Goal: Task Accomplishment & Management: Manage account settings

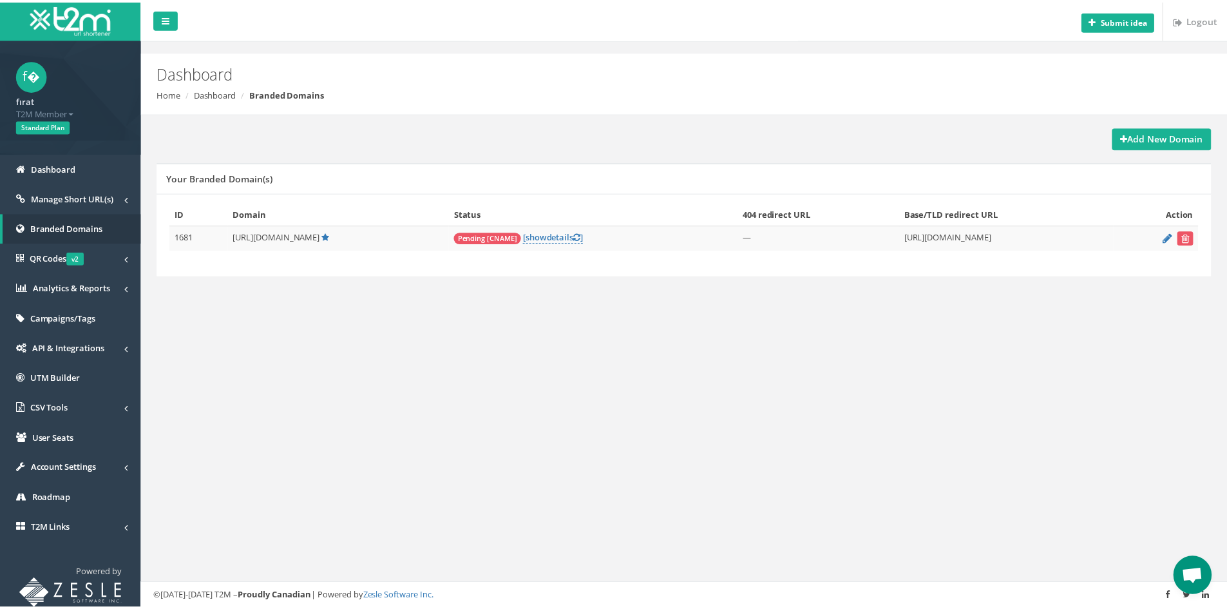
scroll to position [497, 0]
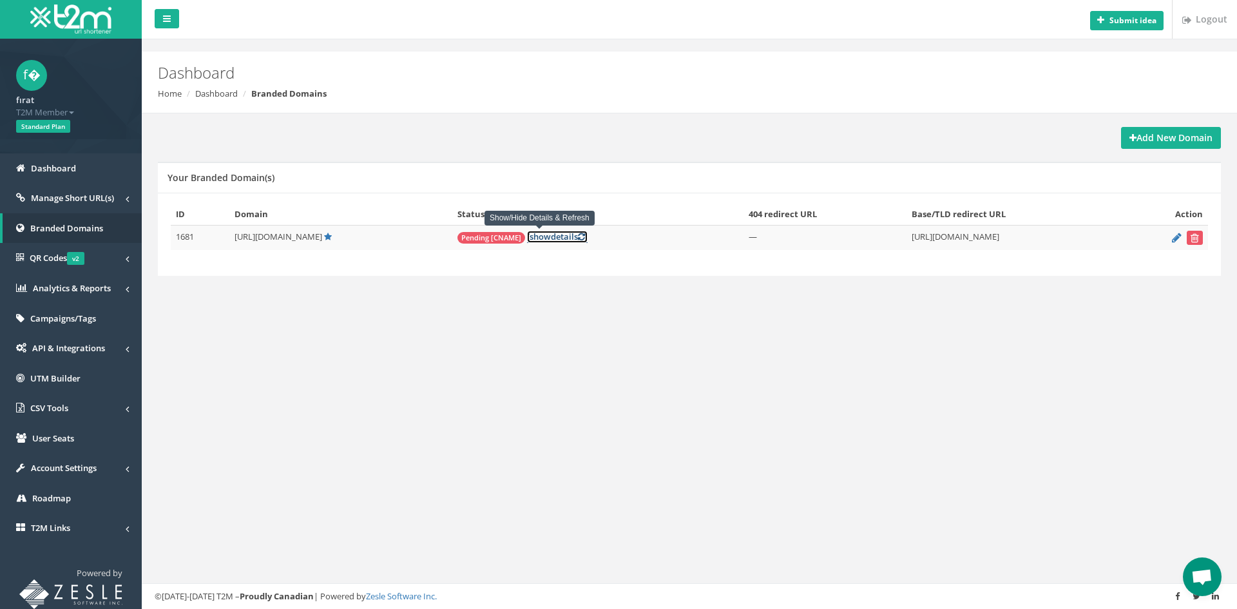
click at [529, 239] on span "show" at bounding box center [539, 237] width 21 height 12
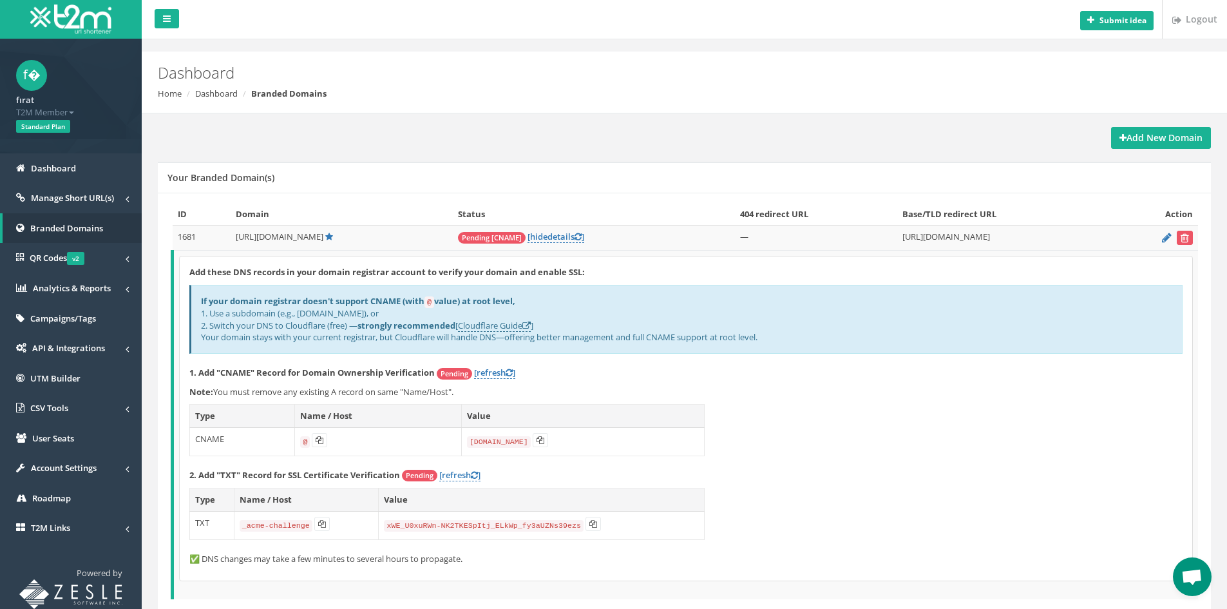
click at [735, 541] on div "Add these DNS records in your domain registrar account to verify your domain an…" at bounding box center [686, 418] width 1013 height 324
click at [1184, 573] on span "Open chat" at bounding box center [1191, 578] width 21 height 18
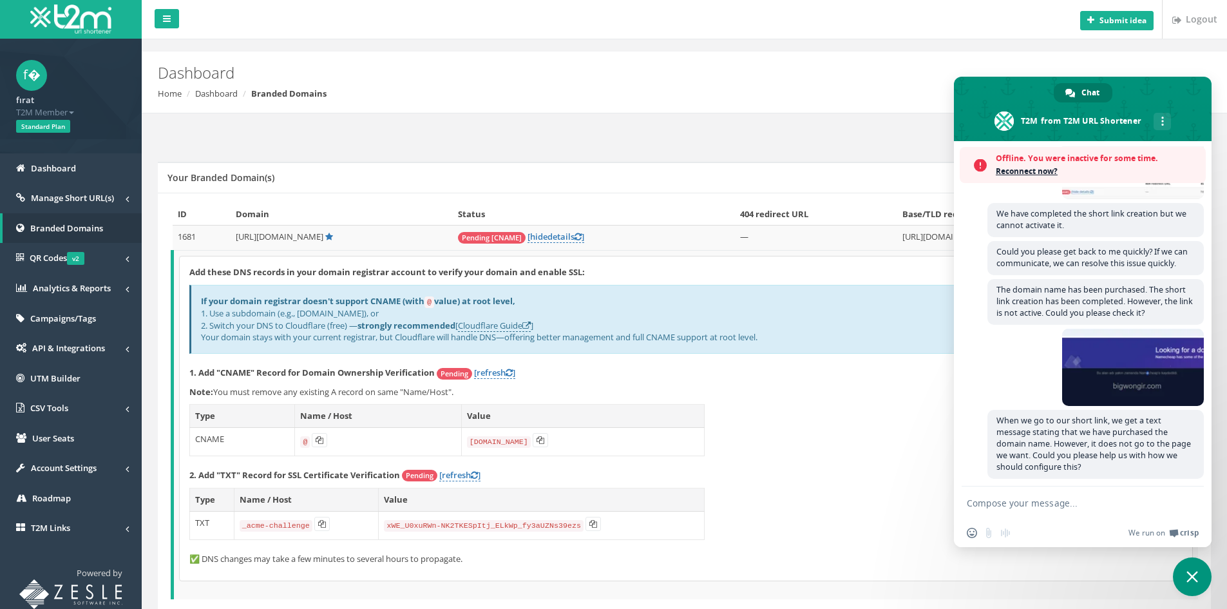
scroll to position [538, 0]
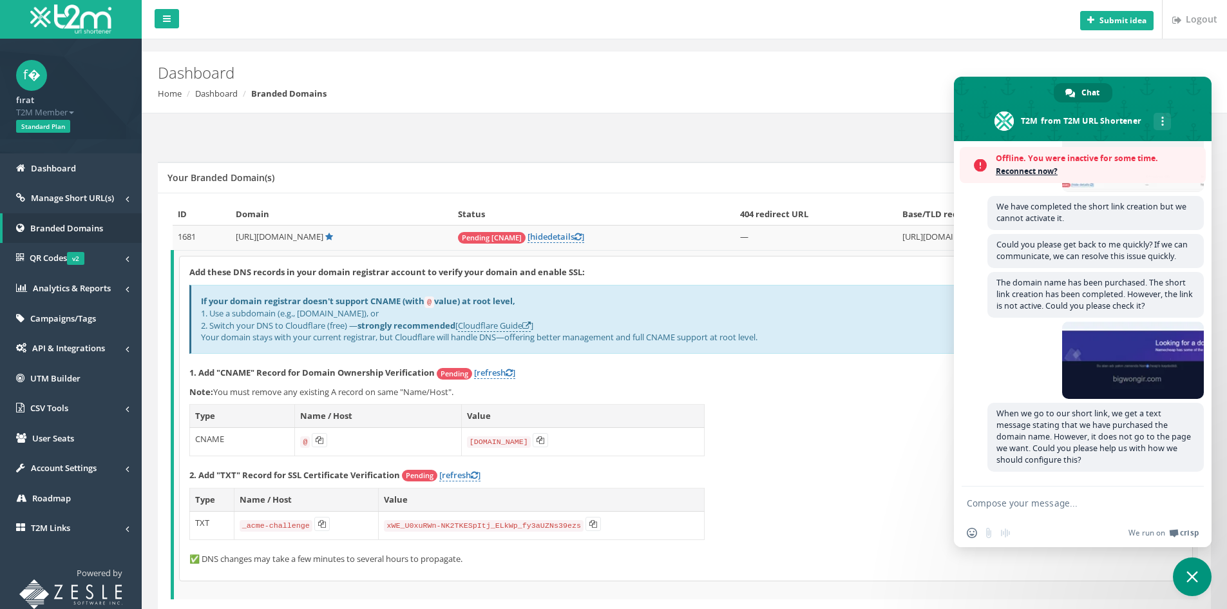
drag, startPoint x: 855, startPoint y: 497, endPoint x: 846, endPoint y: 489, distance: 12.4
click at [851, 493] on div "Add these DNS records in your domain registrar account to verify your domain an…" at bounding box center [686, 418] width 1013 height 324
click at [517, 439] on code "domains.t2m.app" at bounding box center [499, 442] width 64 height 12
click at [517, 439] on code "[DOMAIN_NAME]" at bounding box center [499, 442] width 64 height 12
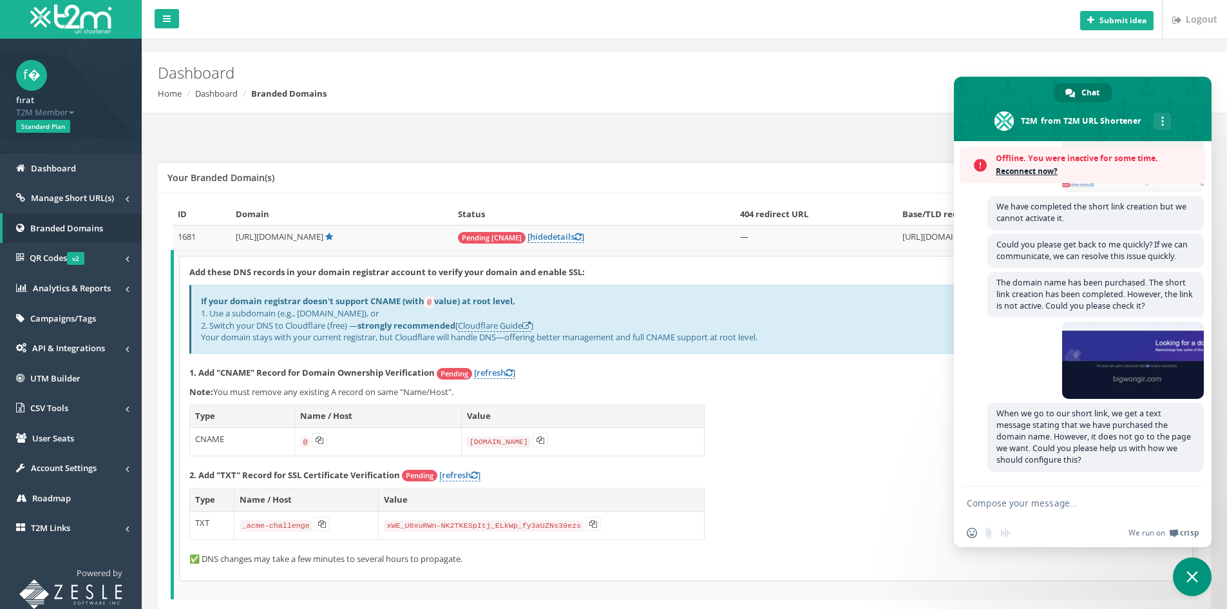
drag, startPoint x: 795, startPoint y: 597, endPoint x: 748, endPoint y: 584, distance: 48.1
click at [795, 596] on td "Add these DNS records in your domain registrar account to verify your domain an…" at bounding box center [686, 425] width 1026 height 349
click at [509, 437] on code "[DOMAIN_NAME]" at bounding box center [499, 442] width 64 height 12
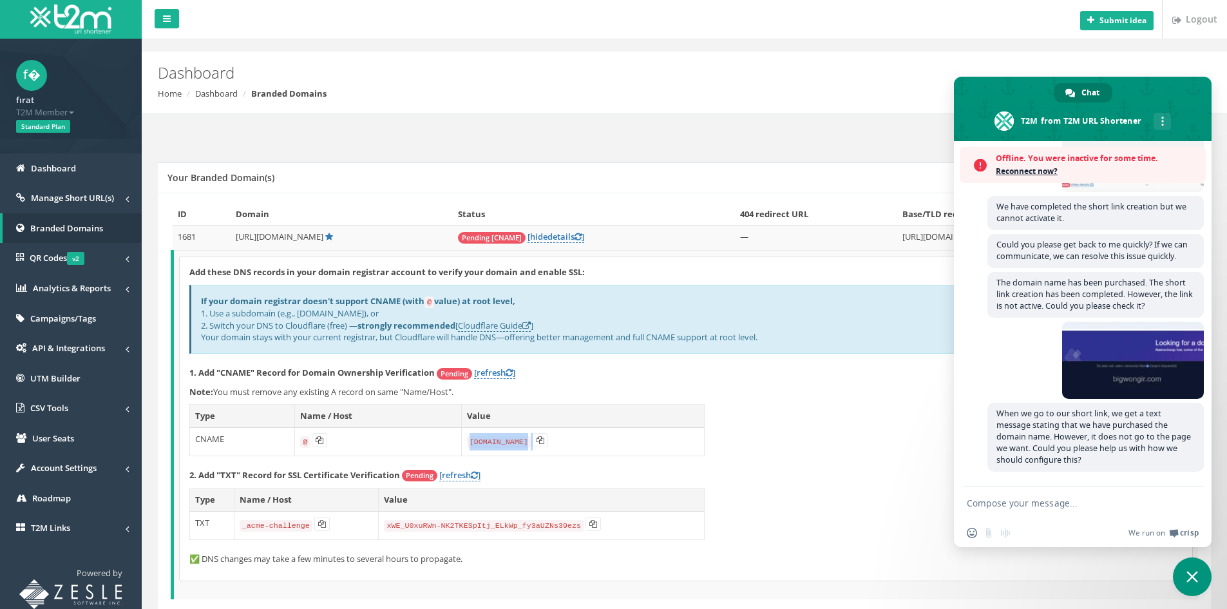
copy td "[DOMAIN_NAME]"
click at [303, 441] on code "@" at bounding box center [305, 442] width 10 height 12
click at [302, 441] on code "@" at bounding box center [305, 442] width 10 height 12
click at [334, 439] on td "@" at bounding box center [378, 441] width 166 height 28
click at [319, 439] on icon at bounding box center [320, 440] width 8 height 8
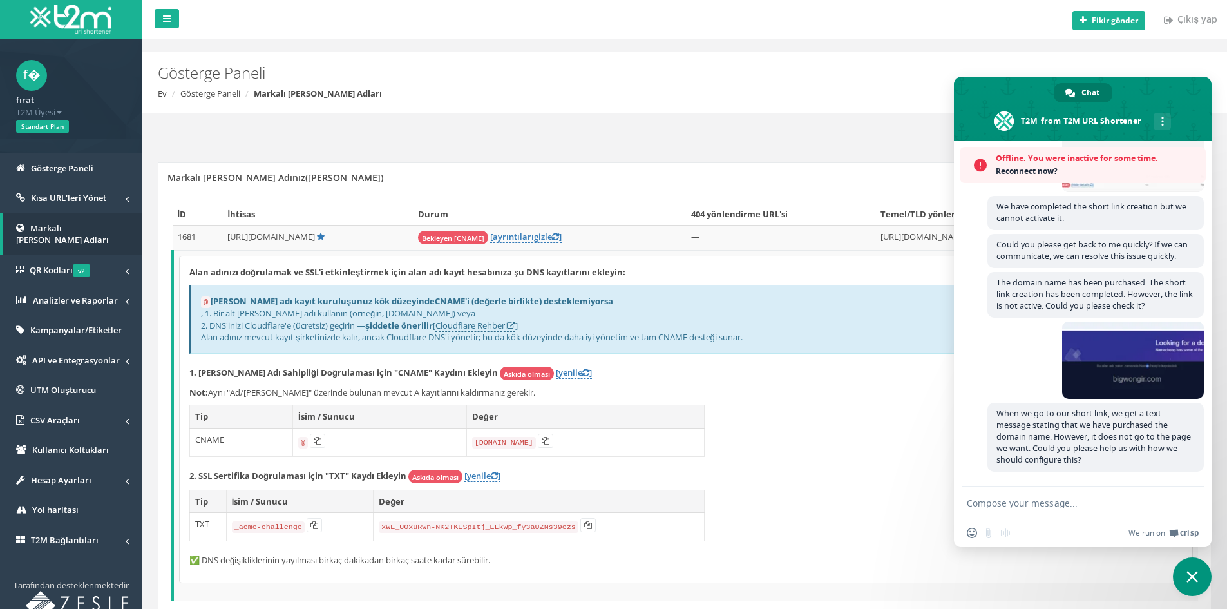
click at [809, 111] on div "Gösterge Paneli Ev Gösterge Paneli Markalı Alan Adları" at bounding box center [684, 83] width 1085 height 62
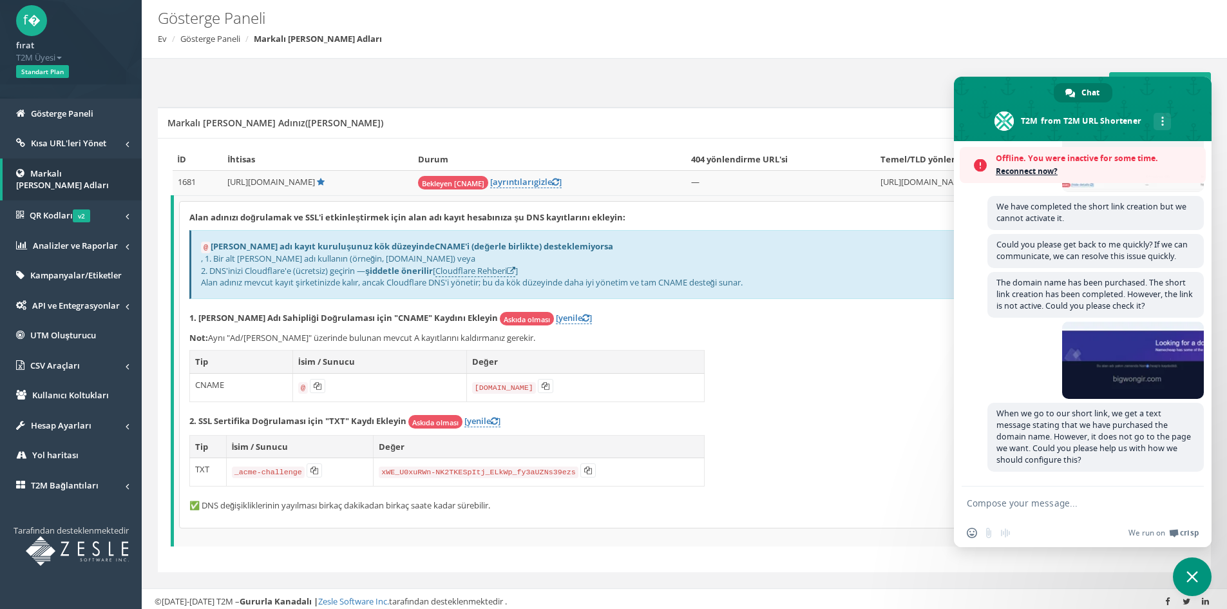
scroll to position [59, 0]
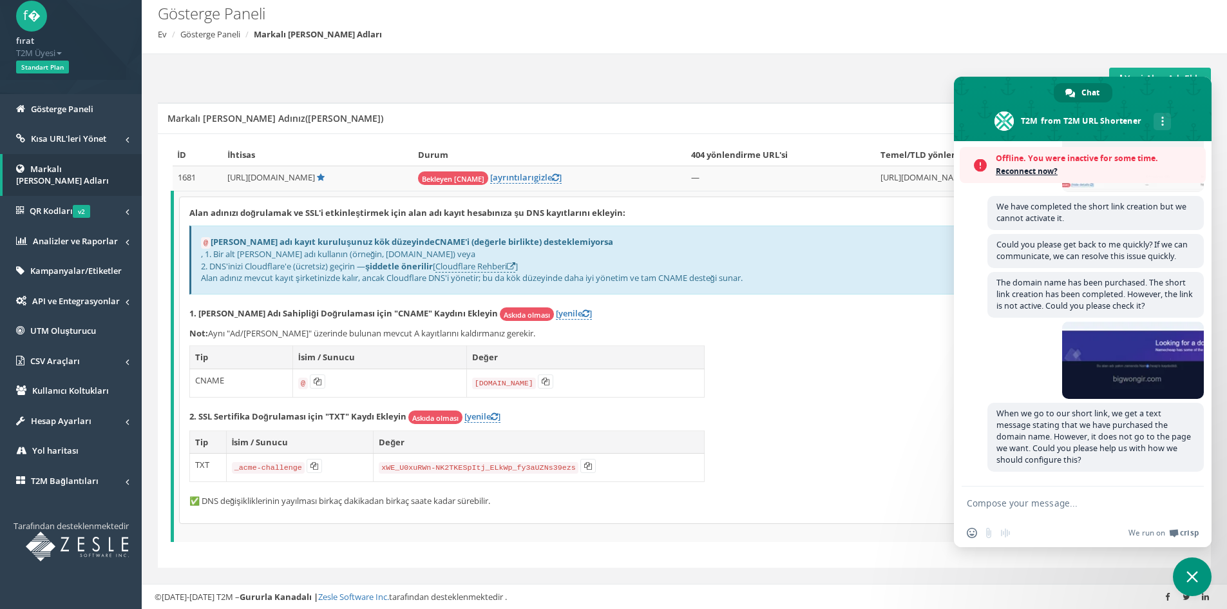
click at [1195, 566] on span "Close chat" at bounding box center [1192, 576] width 39 height 39
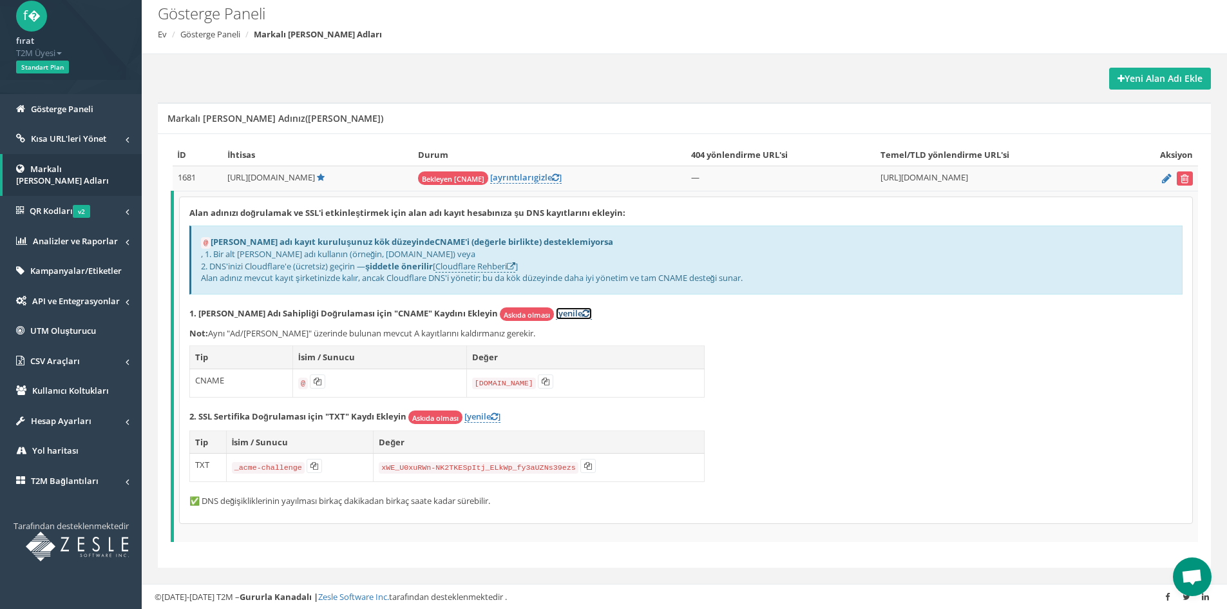
click at [556, 308] on font "[yenile" at bounding box center [569, 313] width 26 height 12
click at [108, 136] on link "Kısa URL'leri Yönet" at bounding box center [71, 139] width 142 height 30
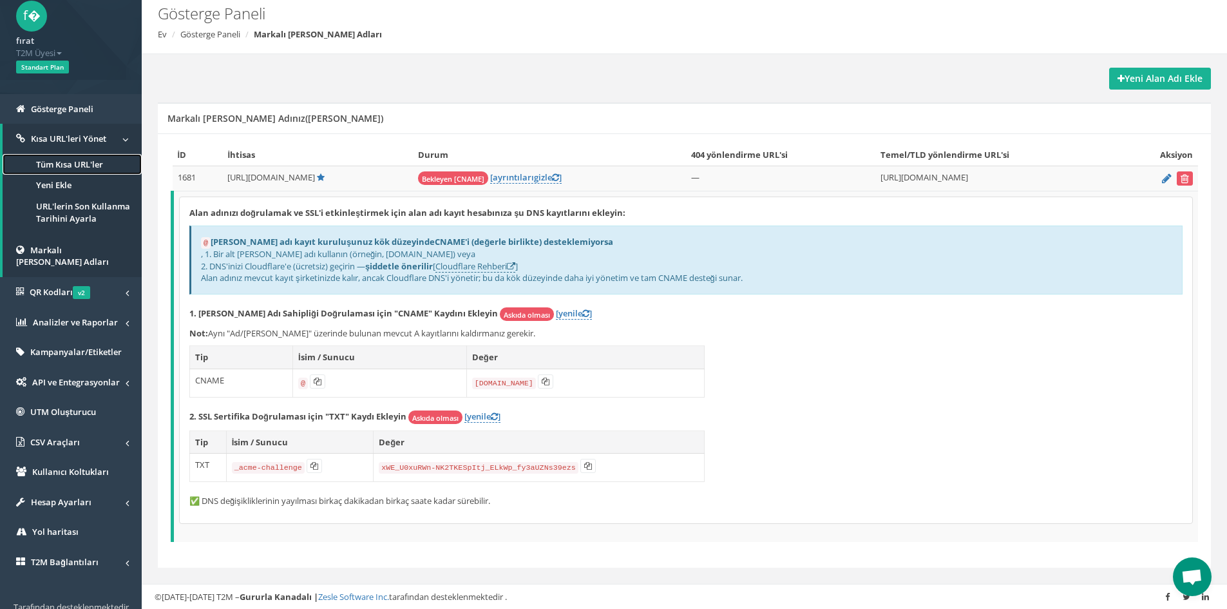
click at [88, 164] on font "Tüm Kısa URL'ler" at bounding box center [69, 164] width 67 height 12
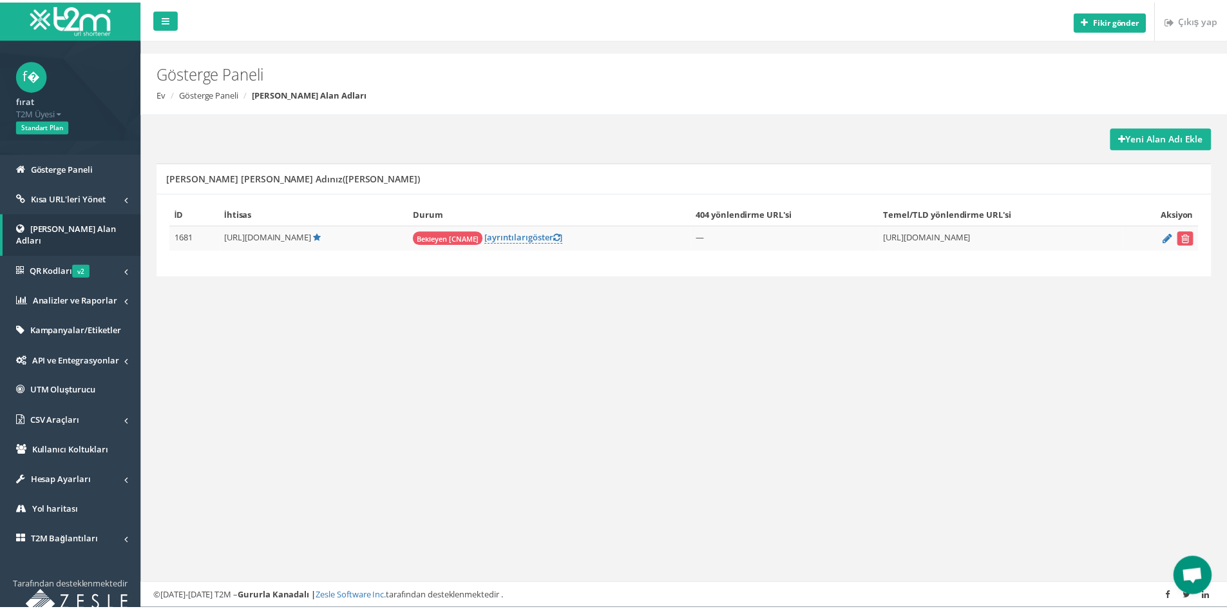
scroll to position [497, 0]
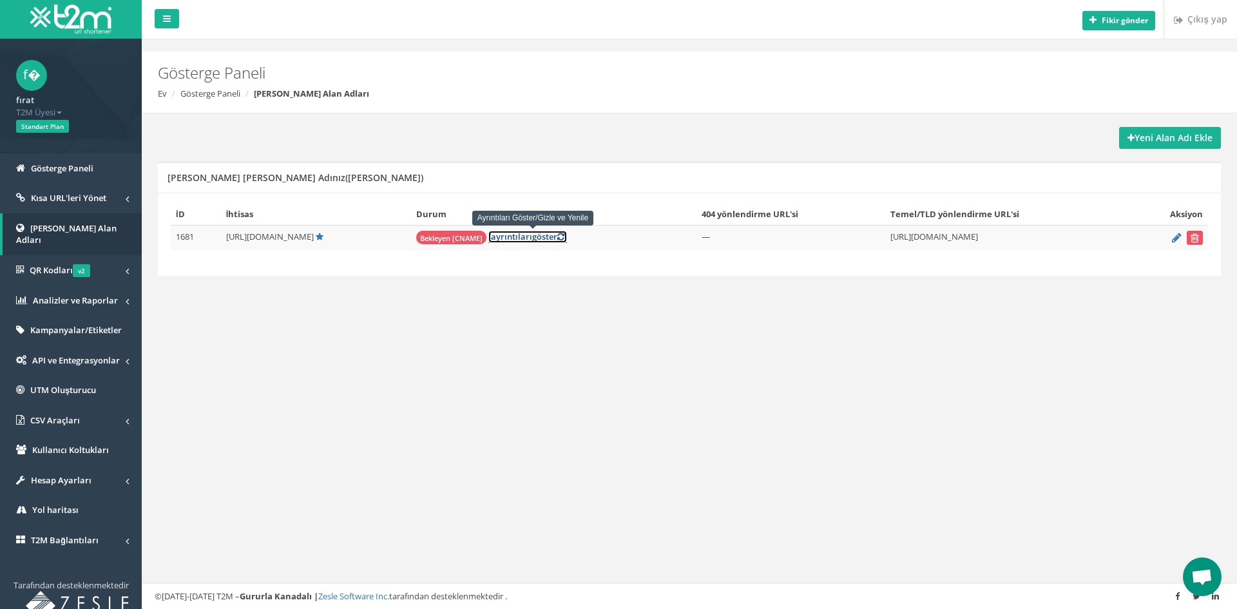
click at [533, 233] on font "göster" at bounding box center [544, 237] width 25 height 12
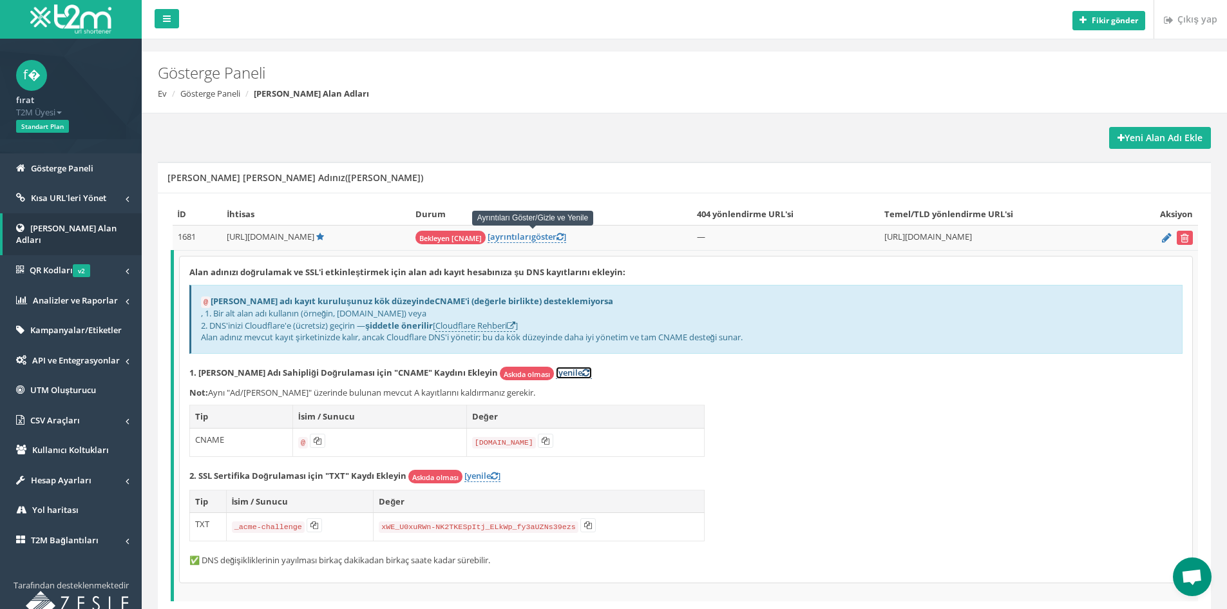
click at [556, 368] on font "[yenile" at bounding box center [569, 372] width 26 height 12
drag, startPoint x: 260, startPoint y: 372, endPoint x: 341, endPoint y: 368, distance: 80.6
click at [339, 368] on font "1. Alan Adı Sahipliği Doğrulaması için "CNAME" Kaydını Ekleyin" at bounding box center [343, 372] width 309 height 12
drag, startPoint x: 350, startPoint y: 369, endPoint x: 363, endPoint y: 369, distance: 13.5
click at [362, 369] on font "1. Alan Adı Sahipliği Doğrulaması için "CNAME" Kaydını Ekleyin" at bounding box center [343, 372] width 309 height 12
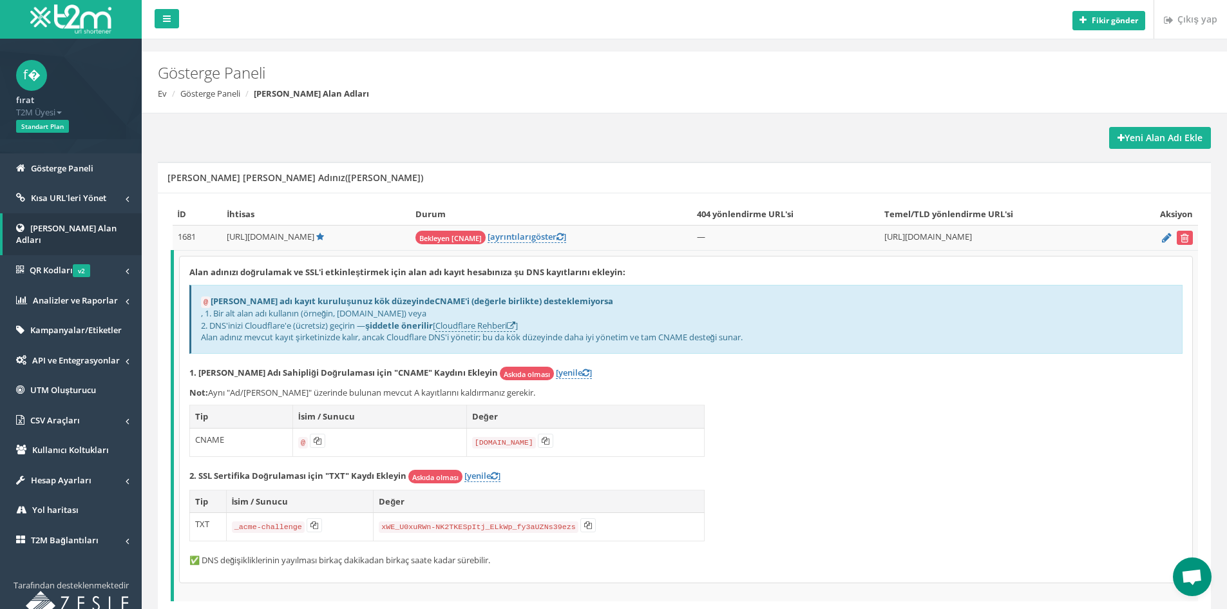
click at [369, 372] on font "1. [PERSON_NAME] Adı Sahipliği Doğrulaması için "CNAME" Kaydını Ekleyin" at bounding box center [343, 372] width 309 height 12
click at [218, 434] on font "CNAME" at bounding box center [209, 439] width 29 height 12
click at [202, 414] on font "Tip" at bounding box center [201, 416] width 13 height 12
click at [201, 413] on font "Tip" at bounding box center [201, 416] width 13 height 12
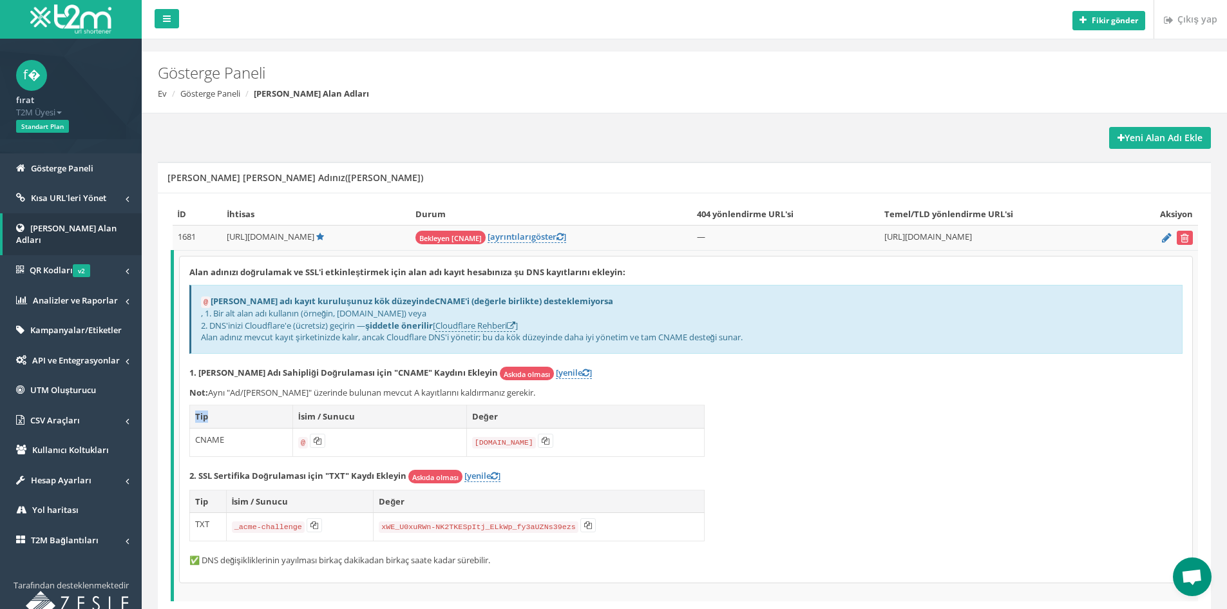
click at [278, 410] on th "Tip" at bounding box center [241, 416] width 103 height 23
drag, startPoint x: 327, startPoint y: 406, endPoint x: 343, endPoint y: 406, distance: 16.8
click at [339, 406] on th "İsim / Sunucu" at bounding box center [379, 416] width 174 height 23
drag, startPoint x: 381, startPoint y: 406, endPoint x: 416, endPoint y: 399, distance: 36.0
click at [404, 403] on div "Alan adınızı doğrulamak ve SSL'i etkinleştirmek için alan adı kayıt hesabınıza …" at bounding box center [686, 419] width 1013 height 326
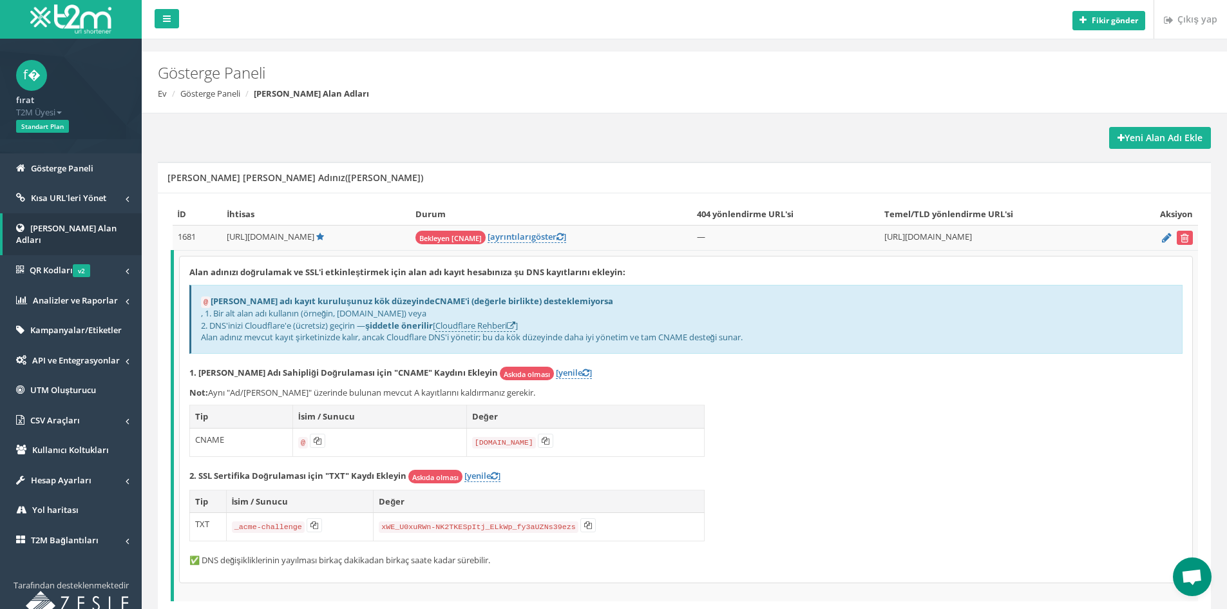
click at [448, 390] on font "Aynı "Ad/[PERSON_NAME]" üzerinde bulunan mevcut A kayıtlarını kaldırmanız gerek…" at bounding box center [371, 392] width 327 height 12
click at [93, 205] on link "Kısa URL'leri Yönet" at bounding box center [71, 198] width 142 height 30
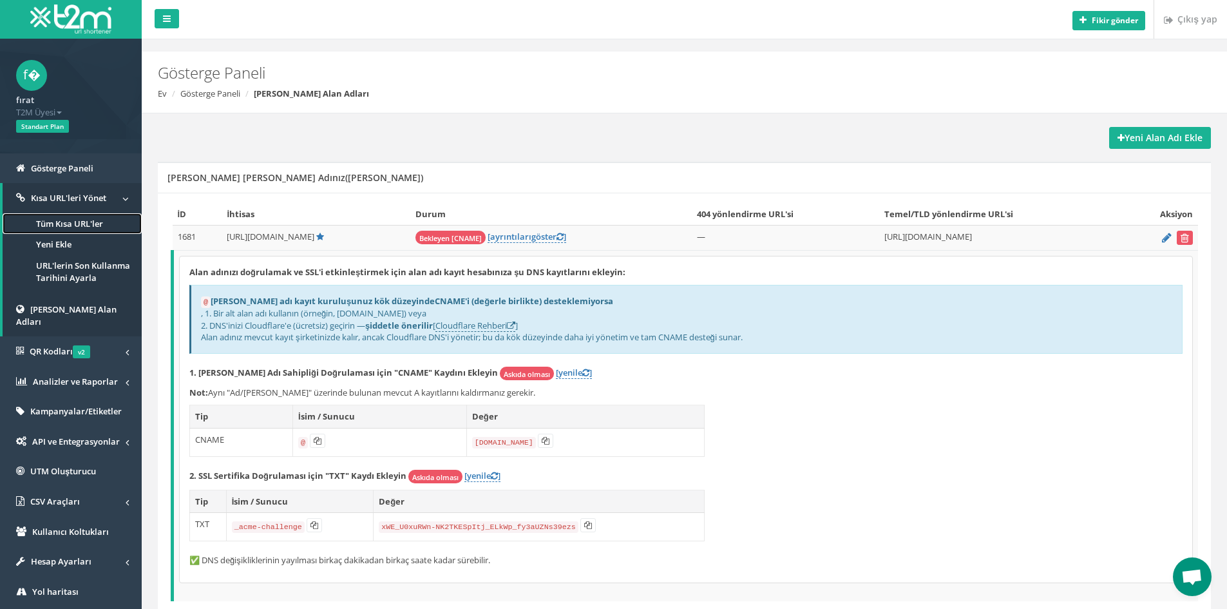
click at [86, 220] on font "Tüm Kısa URL'ler" at bounding box center [69, 224] width 67 height 12
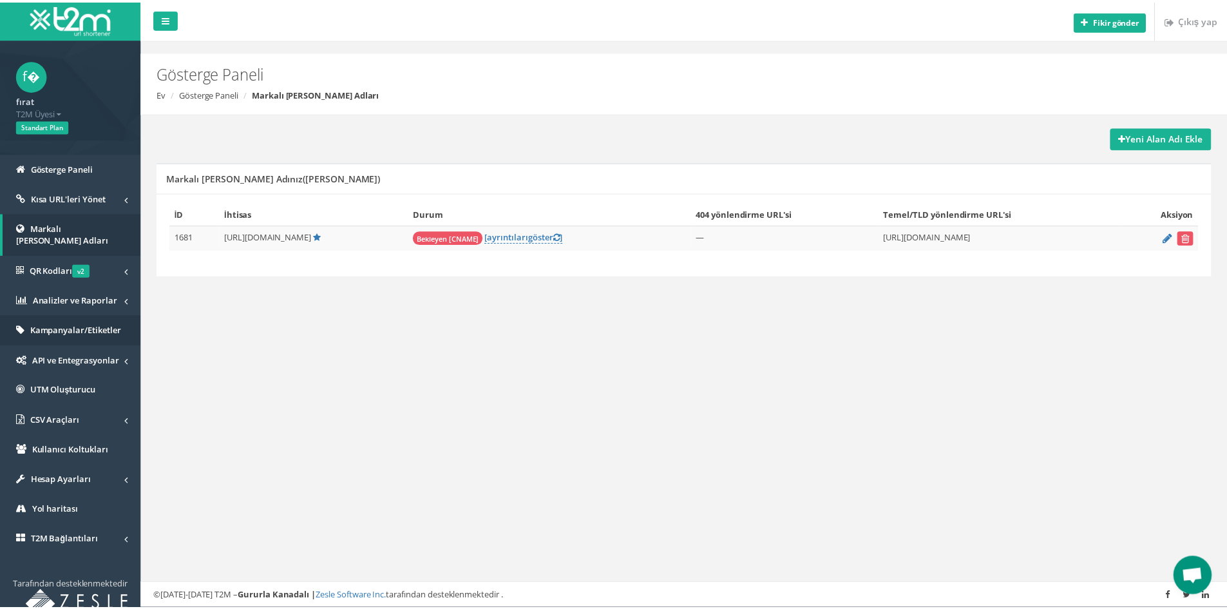
scroll to position [497, 0]
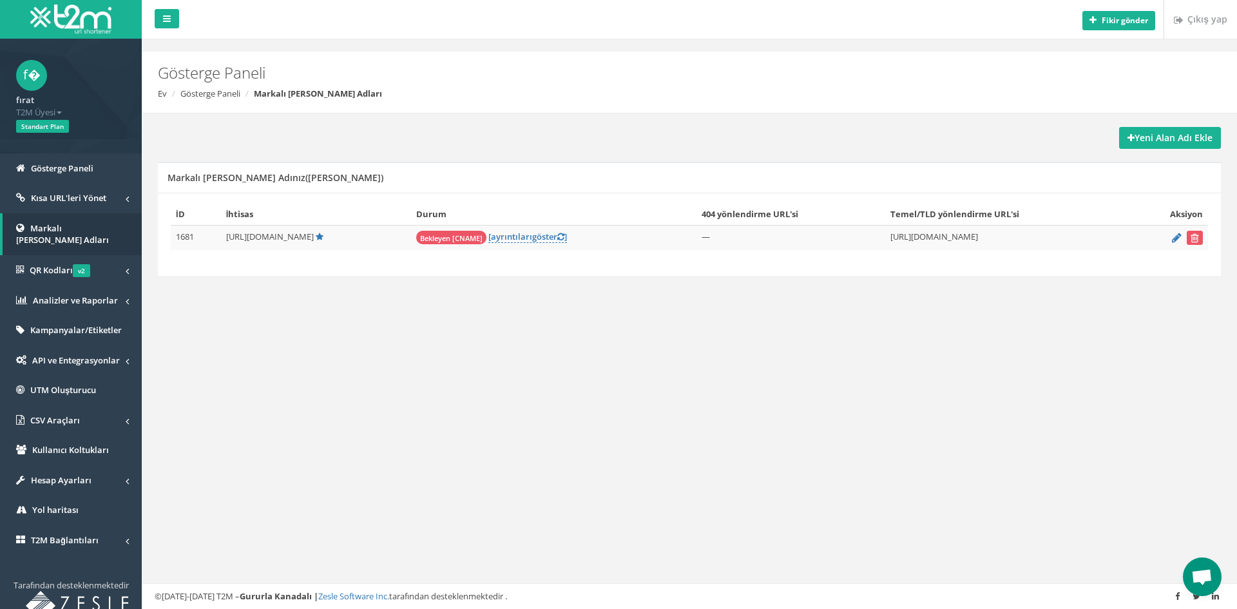
click at [300, 399] on div "Fikir gönder Çıkış yap Gösterge Paneli Ev Gösterge Paneli Markalı [PERSON_NAME]…" at bounding box center [689, 304] width 1095 height 609
click at [82, 198] on font "Kısa URL'leri Yönet" at bounding box center [68, 198] width 75 height 12
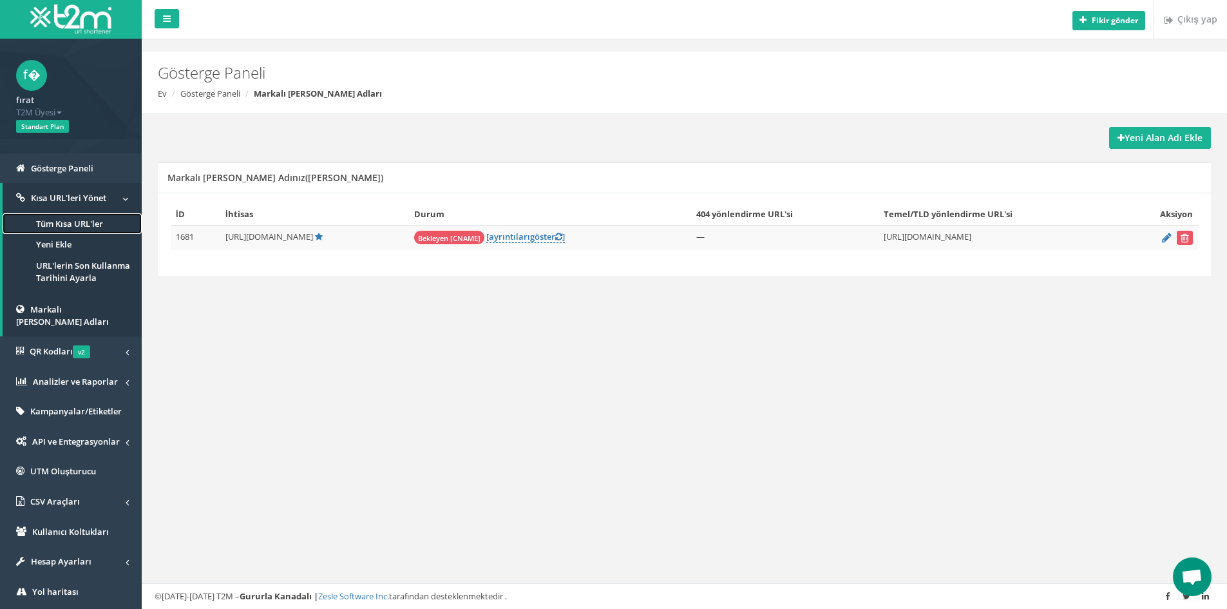
click at [83, 229] on link "Tüm Kısa URL'ler" at bounding box center [72, 223] width 139 height 21
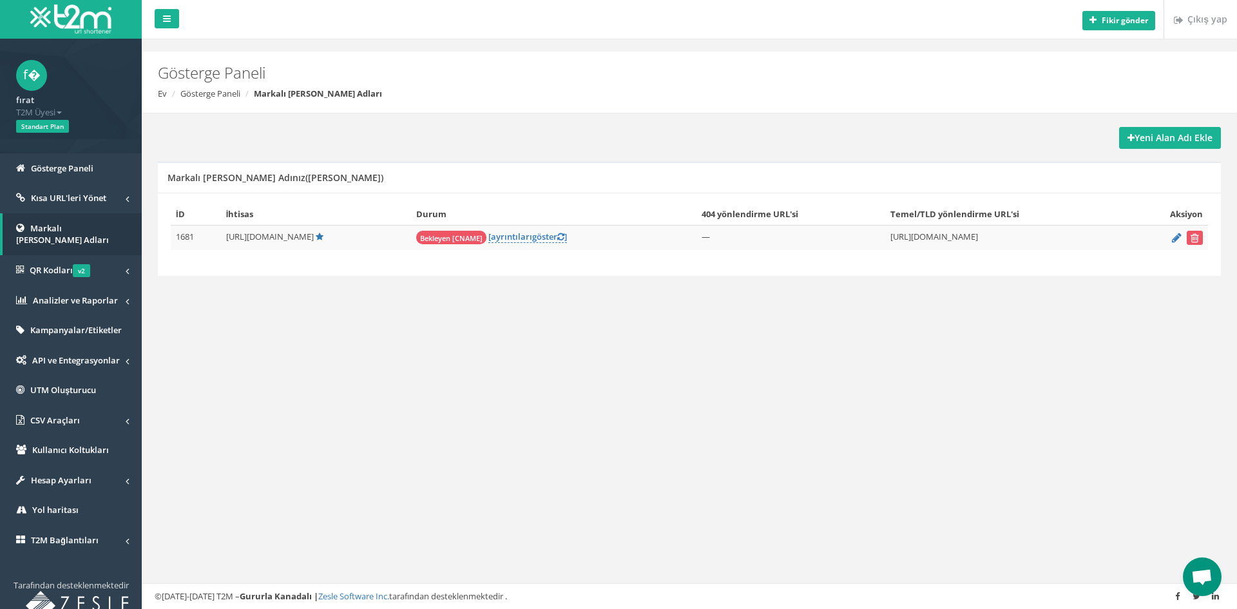
scroll to position [497, 0]
click at [1194, 573] on span "Open chat" at bounding box center [1201, 578] width 21 height 18
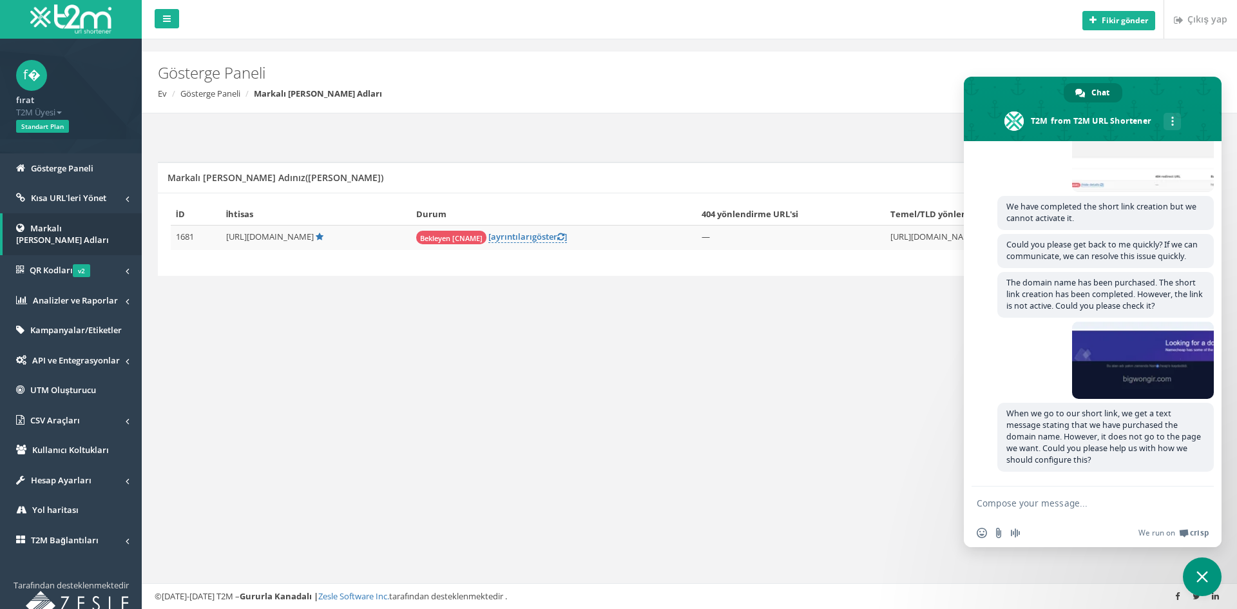
click at [695, 397] on div "Fikir gönder Çıkış yap Gösterge Paneli Ev Gösterge Paneli Markalı [PERSON_NAME]…" at bounding box center [689, 304] width 1095 height 609
click at [732, 383] on div "Fikir gönder Çıkış yap Gösterge Paneli Ev Gösterge Paneli Markalı [PERSON_NAME]…" at bounding box center [689, 304] width 1095 height 609
click at [1190, 574] on span "Close chat" at bounding box center [1202, 576] width 39 height 39
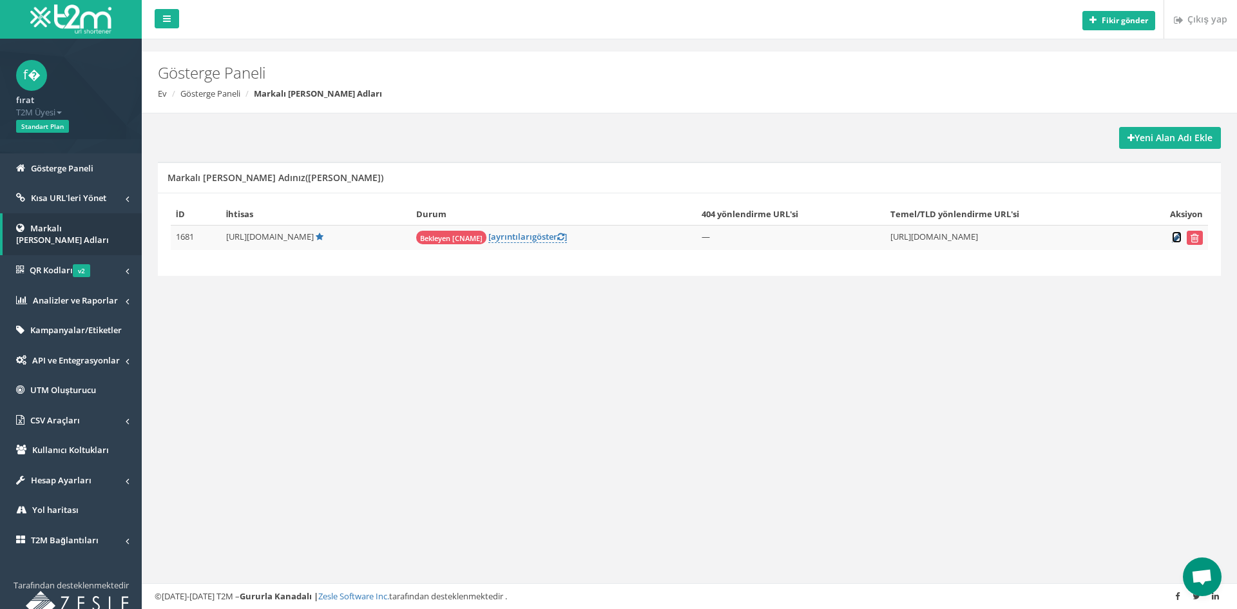
click at [1174, 238] on icon at bounding box center [1177, 237] width 10 height 8
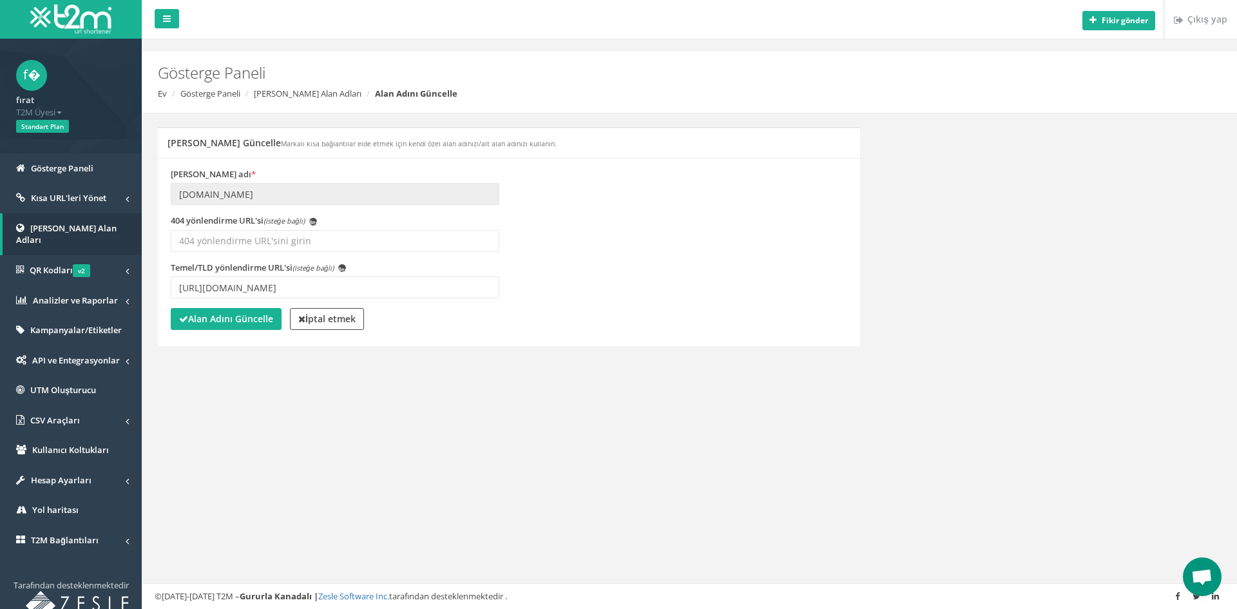
scroll to position [497, 0]
click at [99, 229] on font "[PERSON_NAME] Alan Adları" at bounding box center [66, 234] width 100 height 24
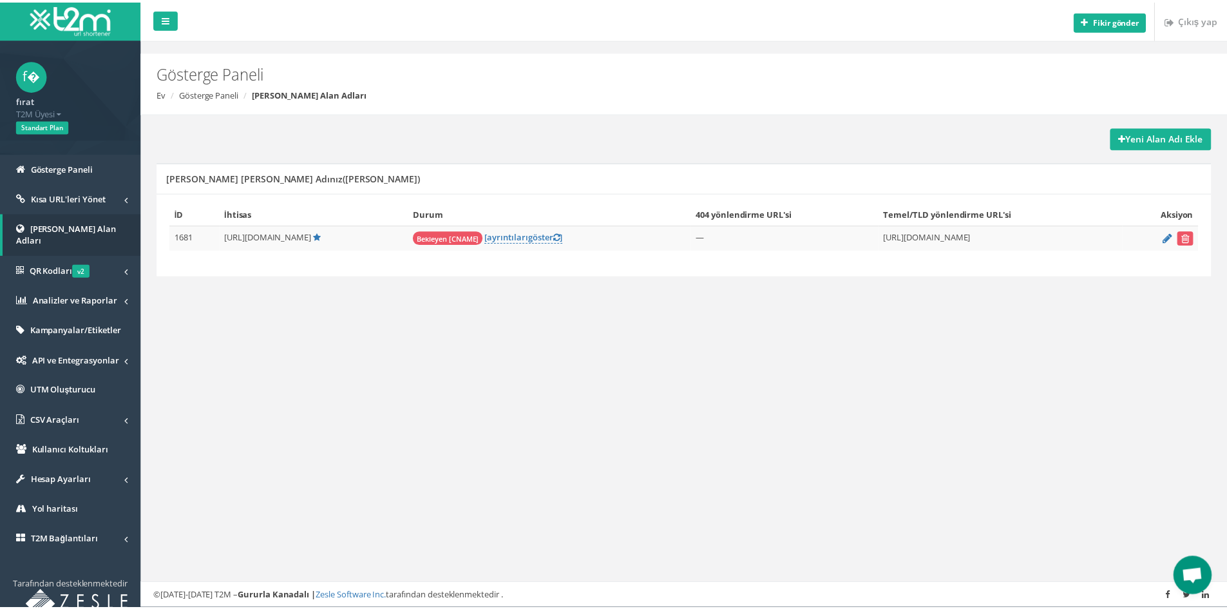
scroll to position [497, 0]
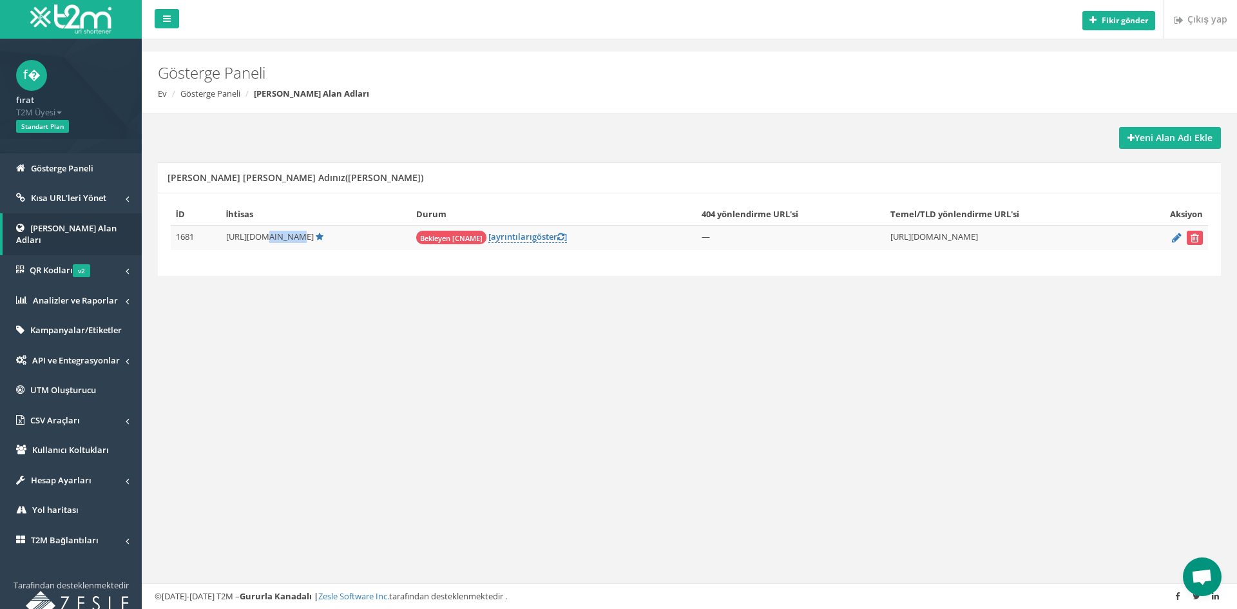
drag, startPoint x: 289, startPoint y: 236, endPoint x: 259, endPoint y: 233, distance: 30.4
click at [259, 233] on font "[URL][DOMAIN_NAME]" at bounding box center [270, 237] width 88 height 12
click at [445, 383] on div "Fikir gönder Çıkış yap Gösterge Paneli Ev Gösterge Paneli Markalı Alan Adları Y…" at bounding box center [689, 304] width 1095 height 609
click at [280, 380] on div "Fikir gönder Çıkış yap Gösterge Paneli Ev Gösterge Paneli Markalı Alan Adları Y…" at bounding box center [689, 304] width 1095 height 609
click at [515, 240] on font "ayrıntıları" at bounding box center [511, 237] width 41 height 12
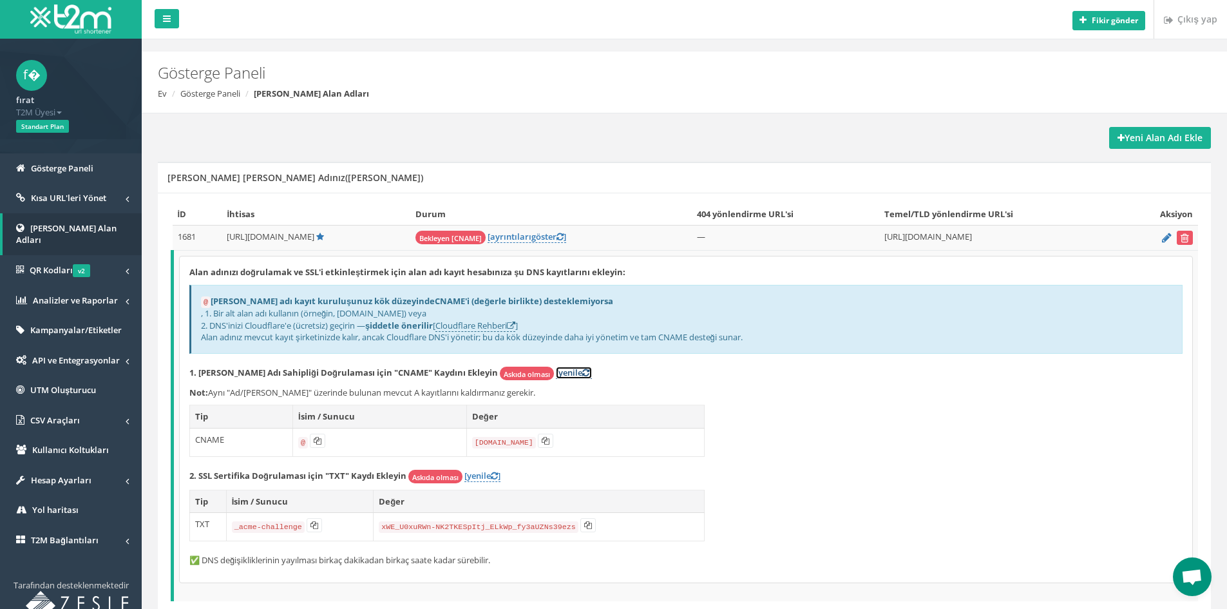
click at [556, 370] on font "[yenile" at bounding box center [569, 372] width 26 height 12
click at [1196, 571] on span "Open chat" at bounding box center [1191, 578] width 21 height 18
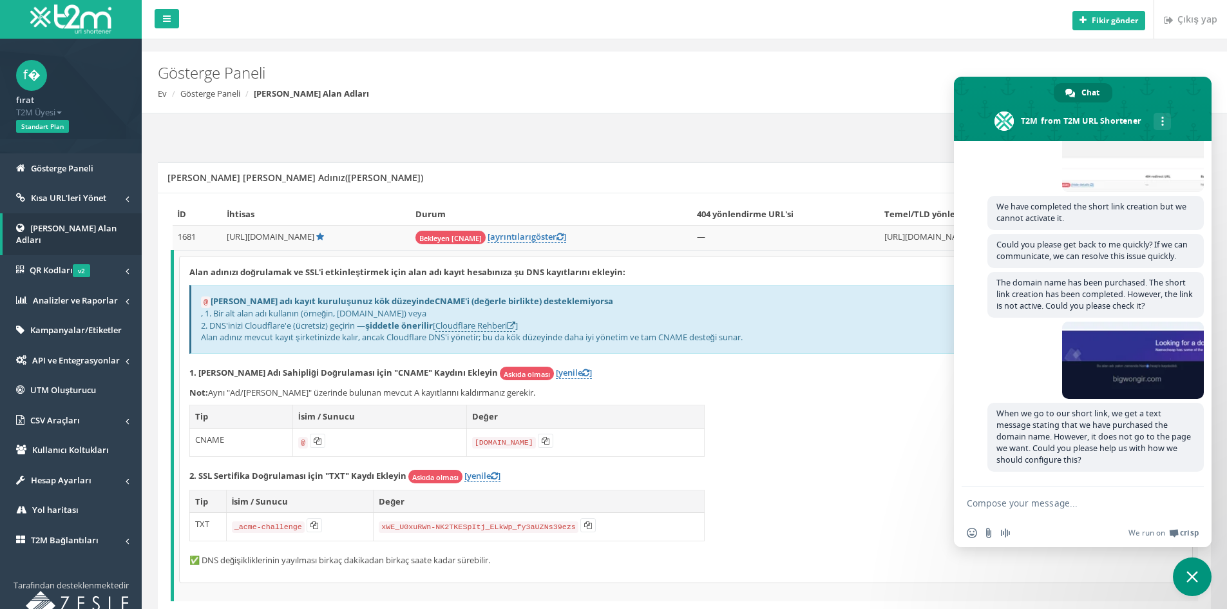
click at [602, 182] on div "Markalı [PERSON_NAME] Adınız([PERSON_NAME])" at bounding box center [684, 177] width 1053 height 31
drag, startPoint x: 1187, startPoint y: 572, endPoint x: 1009, endPoint y: 551, distance: 179.7
click at [1187, 571] on span "Close chat" at bounding box center [1192, 577] width 12 height 12
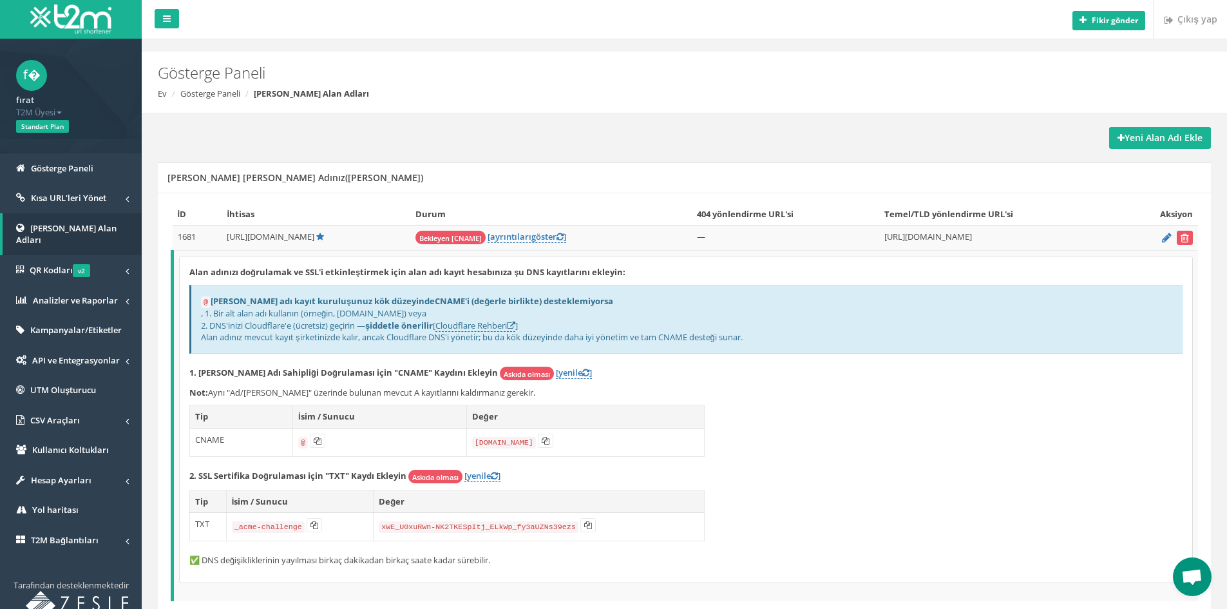
click at [261, 558] on font "✅ DNS değişikliklerinin yayılması birkaç dakikadan birkaç saate kadar sürebilir." at bounding box center [339, 560] width 301 height 12
click at [193, 562] on font "✅ DNS değişikliklerinin yayılması birkaç dakikadan birkaç saate kadar sürebilir." at bounding box center [339, 560] width 301 height 12
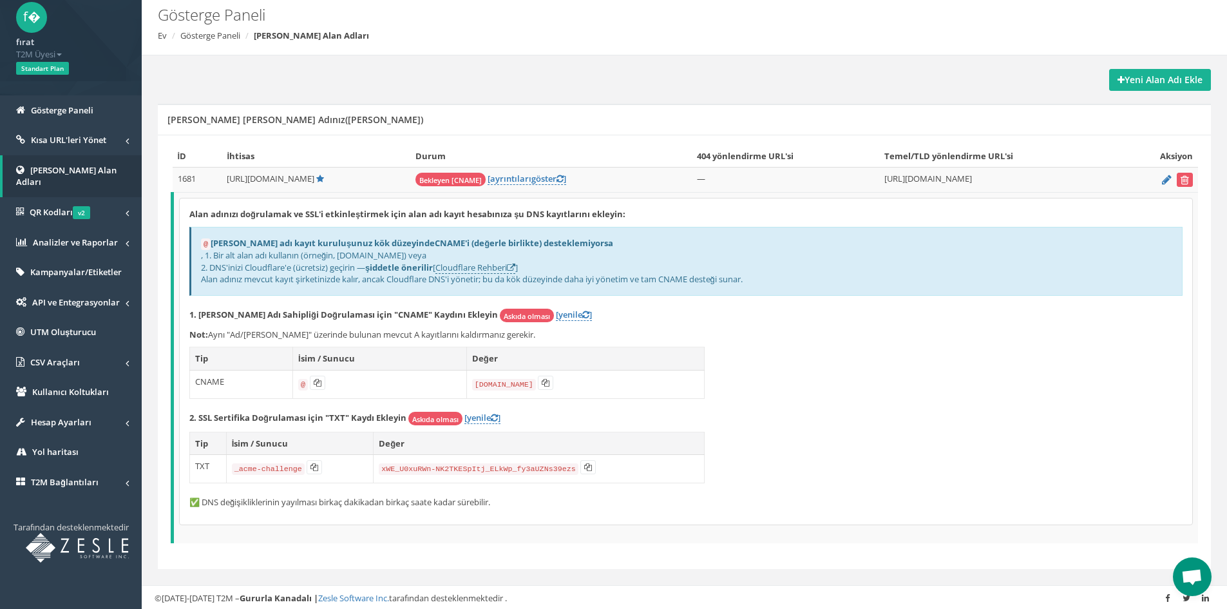
scroll to position [59, 0]
click at [196, 503] on font "✅ DNS değişikliklerinin yayılması birkaç dakikadan birkaç saate kadar sürebilir." at bounding box center [339, 501] width 301 height 12
click at [196, 502] on font "✅ DNS değişikliklerinin yayılması birkaç dakikadan birkaç saate kadar sürebilir." at bounding box center [339, 501] width 301 height 12
drag, startPoint x: 612, startPoint y: 279, endPoint x: 506, endPoint y: 286, distance: 106.5
click at [513, 285] on div "@ Alan adı kayıt kuruluşunuz kök düzeyinde CNAME'i (değerle birlikte) desteklem…" at bounding box center [685, 259] width 993 height 69
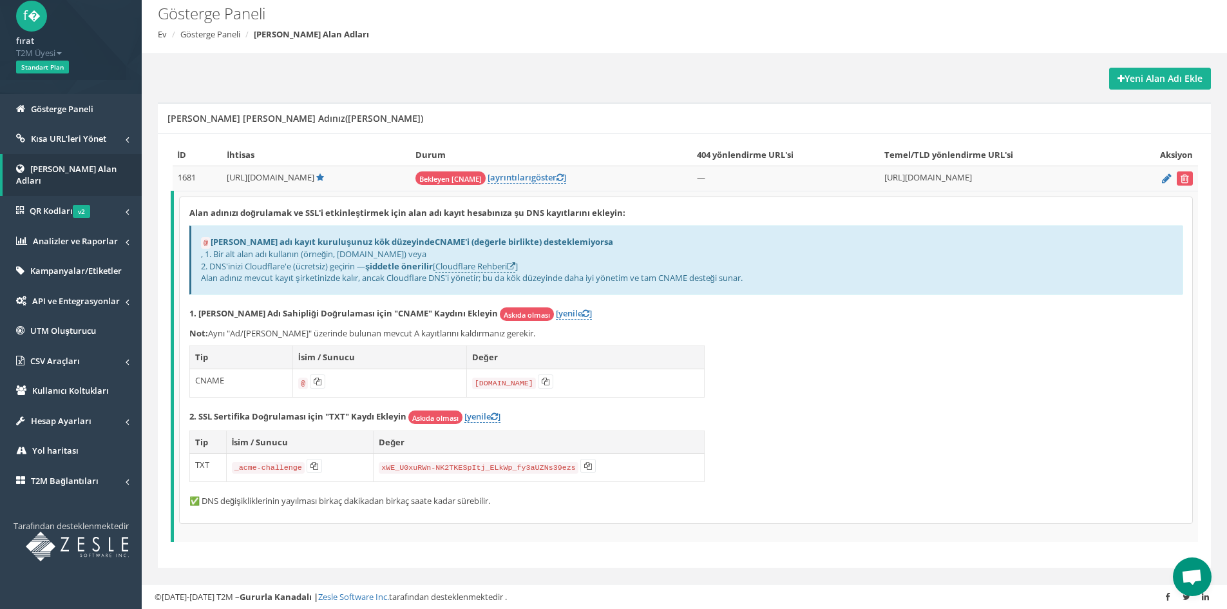
click at [503, 286] on div "@ Alan adı kayıt kuruluşunuz kök düzeyinde CNAME'i (değerle birlikte) desteklem…" at bounding box center [685, 259] width 993 height 69
click at [515, 322] on div "Alan adınızı doğrulamak ve SSL'i etkinleştirmek için alan adı kayıt hesabınıza …" at bounding box center [686, 360] width 1013 height 326
click at [556, 316] on font "[yenile" at bounding box center [569, 313] width 26 height 12
click at [556, 311] on font "[yenile" at bounding box center [569, 313] width 26 height 12
click at [456, 233] on div "@ Alan adı kayıt kuruluşunuz kök düzeyinde CNAME'i (değerle birlikte) desteklem…" at bounding box center [685, 259] width 993 height 69
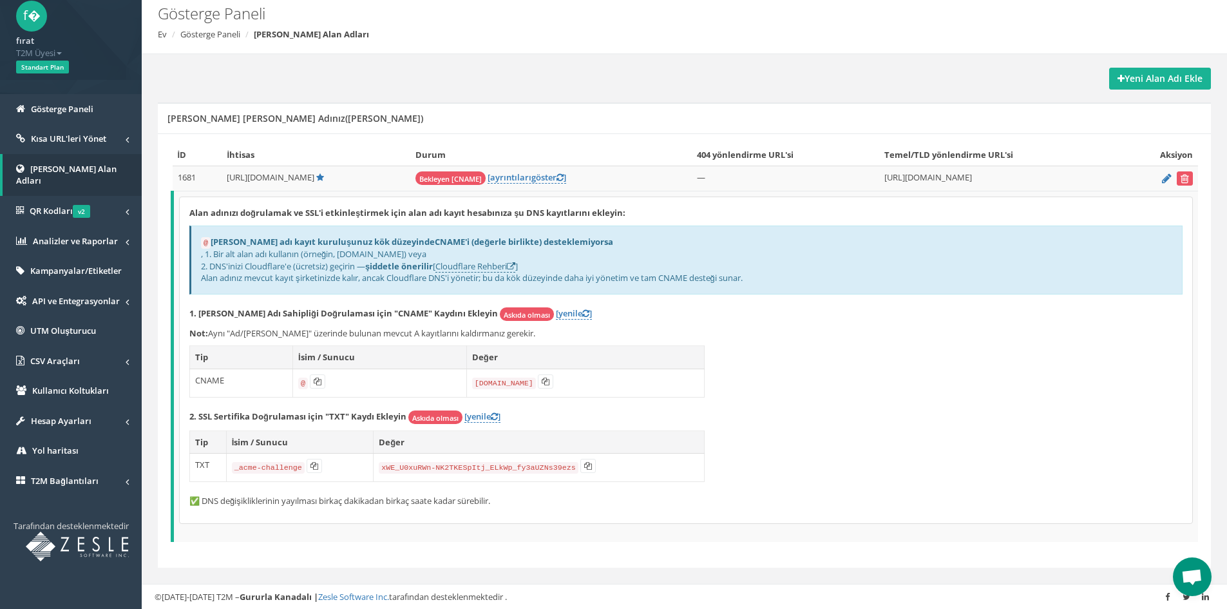
click at [456, 239] on font "CNAME'i (değerle birlikte) desteklemiyorsa" at bounding box center [524, 242] width 178 height 12
click at [213, 246] on font "Alan adı kayıt kuruluşunuz kök düzeyinde" at bounding box center [323, 242] width 224 height 12
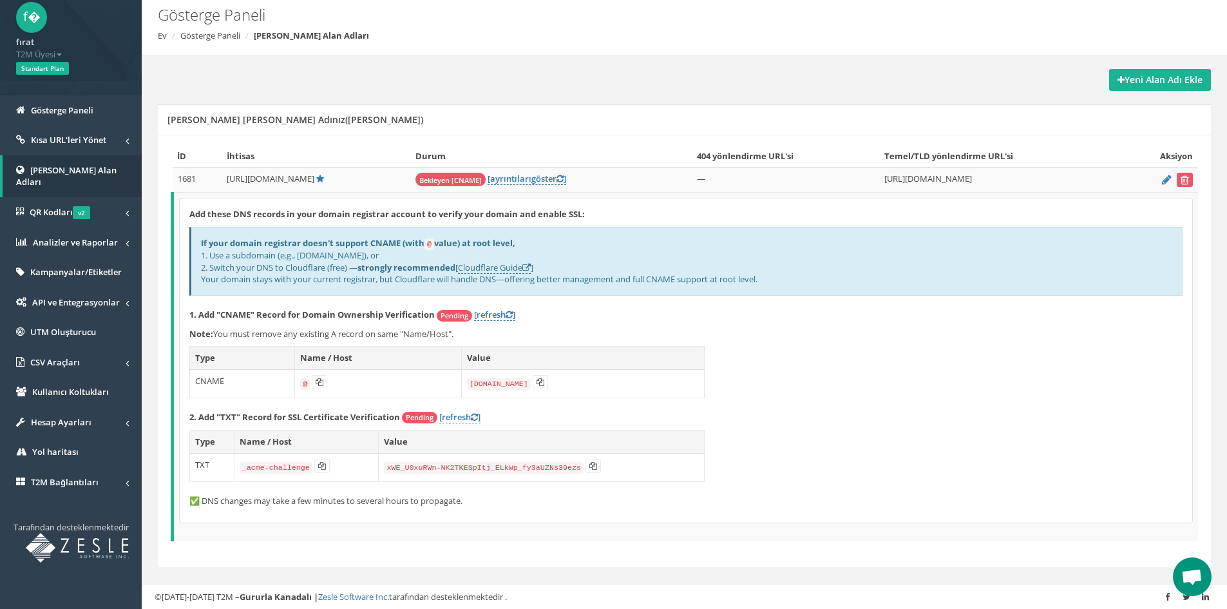
click at [204, 241] on b "If your domain registrar doesn't support CNAME (with @ value) at root level," at bounding box center [358, 243] width 314 height 12
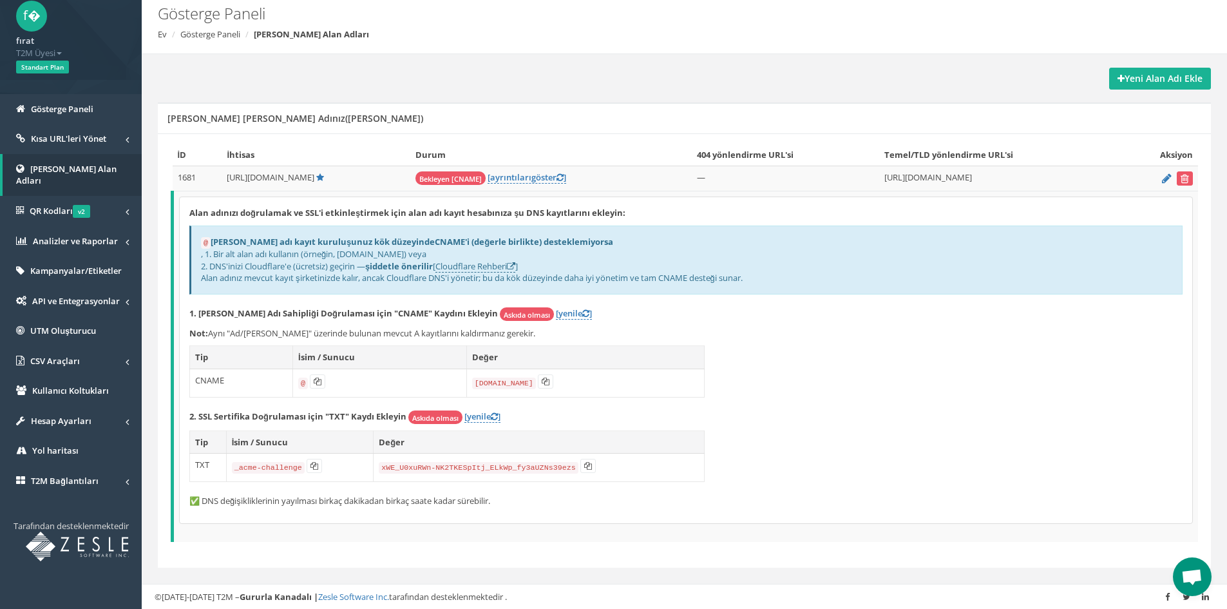
click at [205, 242] on code "@" at bounding box center [206, 243] width 10 height 12
drag, startPoint x: 205, startPoint y: 242, endPoint x: 214, endPoint y: 238, distance: 9.2
click at [216, 238] on font "Alan adı kayıt kuruluşunuz kök düzeyinde" at bounding box center [323, 242] width 224 height 12
drag, startPoint x: 231, startPoint y: 250, endPoint x: 325, endPoint y: 252, distance: 94.7
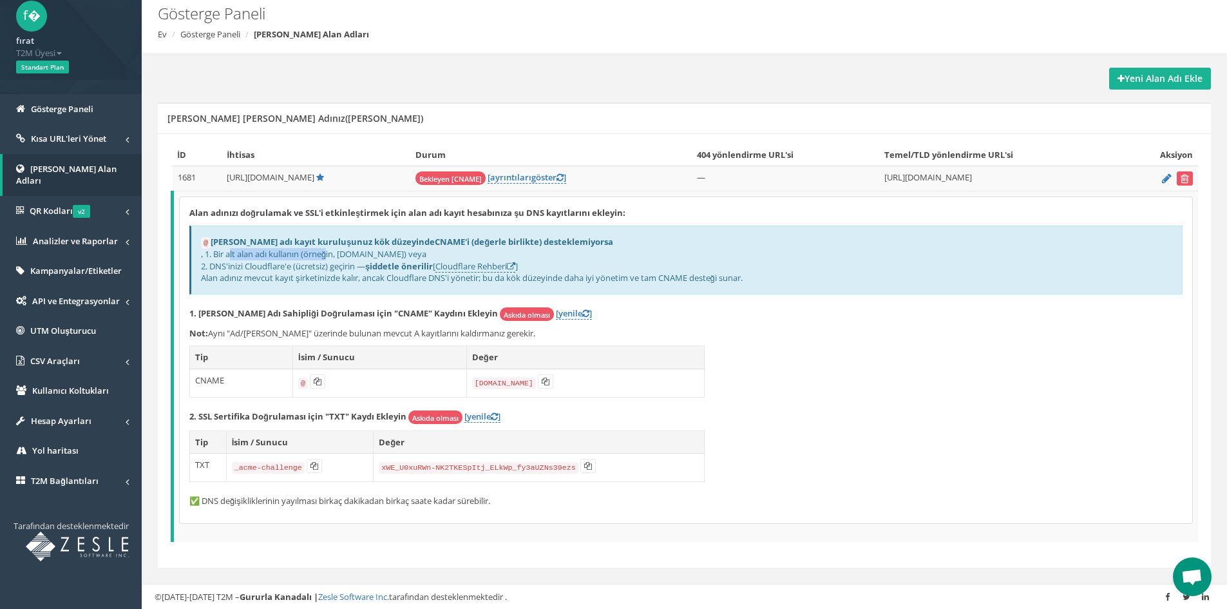
click at [325, 252] on font ", 1. Bir alt alan adı kullanın (örneğin, link.example.com) veya" at bounding box center [313, 254] width 225 height 12
drag, startPoint x: 236, startPoint y: 264, endPoint x: 273, endPoint y: 263, distance: 36.7
click at [273, 263] on font "2. DNS'inizi Cloudflare'e (ücretsiz) geçirin —" at bounding box center [283, 266] width 164 height 12
click at [289, 264] on font "2. DNS'inizi Cloudflare'e (ücretsiz) geçirin —" at bounding box center [283, 266] width 164 height 12
drag, startPoint x: 434, startPoint y: 262, endPoint x: 479, endPoint y: 262, distance: 45.1
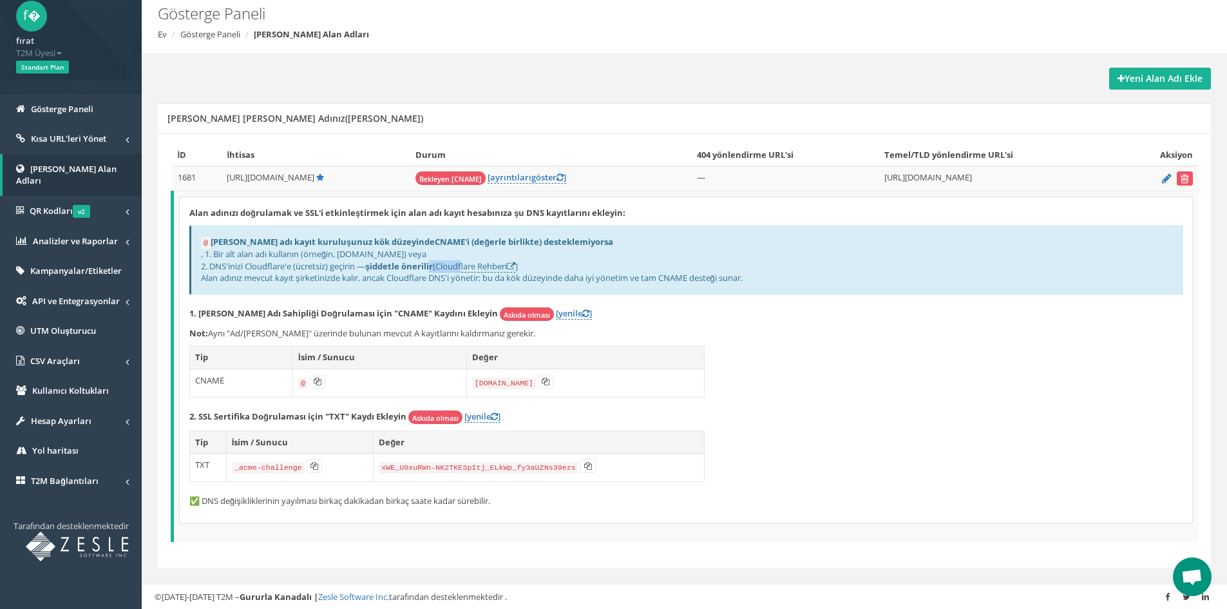
click at [472, 262] on div "@ Alan adı kayıt kuruluşunuz kök düzeyinde CNAME'i (değerle birlikte) desteklem…" at bounding box center [685, 259] width 993 height 69
click at [486, 262] on font "Cloudflare Rehberi" at bounding box center [470, 266] width 71 height 12
click at [1194, 574] on span "Open chat" at bounding box center [1191, 578] width 21 height 18
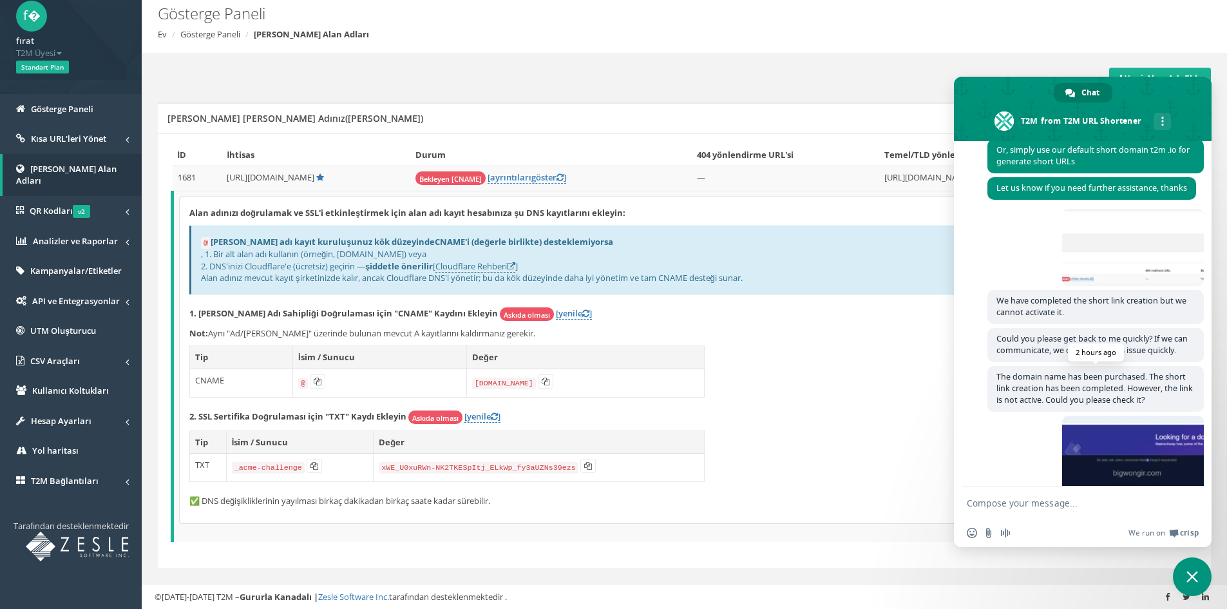
scroll to position [497, 0]
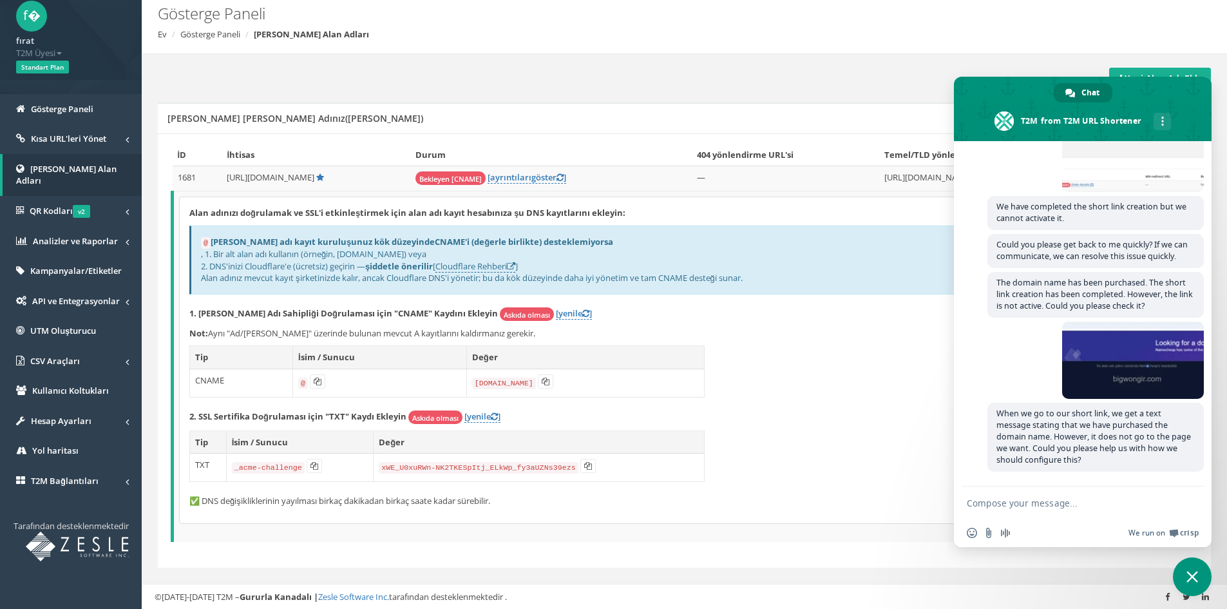
click at [1154, 531] on span "We run on" at bounding box center [1146, 533] width 37 height 10
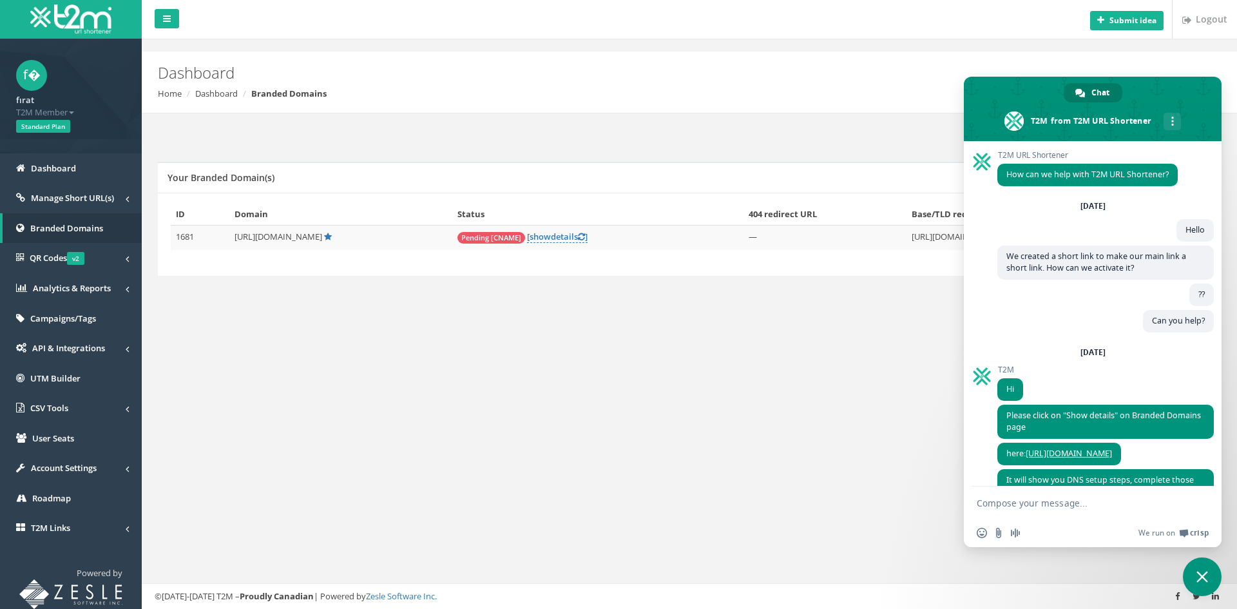
scroll to position [497, 0]
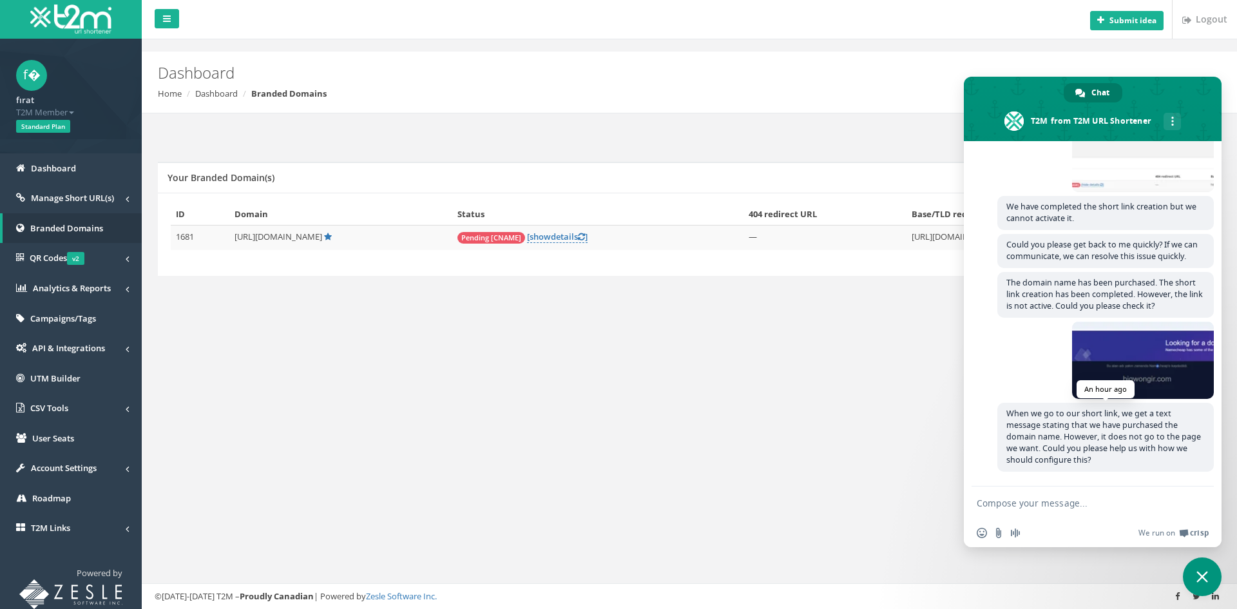
paste textarea "Is there no one interested?"
type textarea "Is there no one interested?"
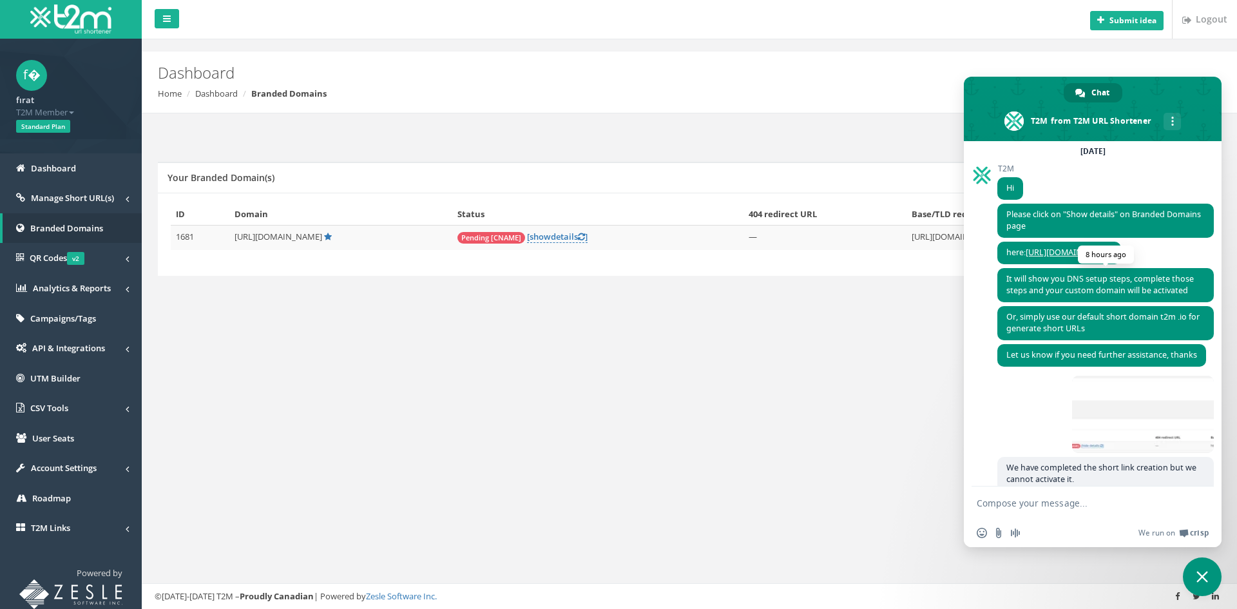
scroll to position [137, 0]
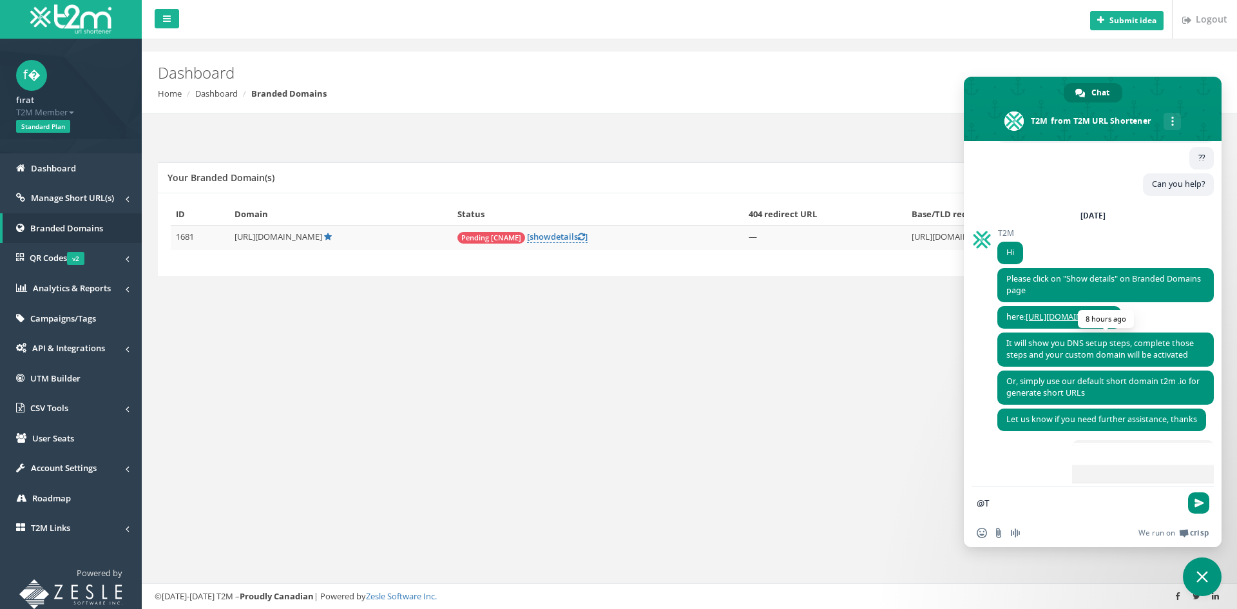
type textarea "@"
type textarea "#"
click at [977, 240] on span at bounding box center [981, 239] width 21 height 21
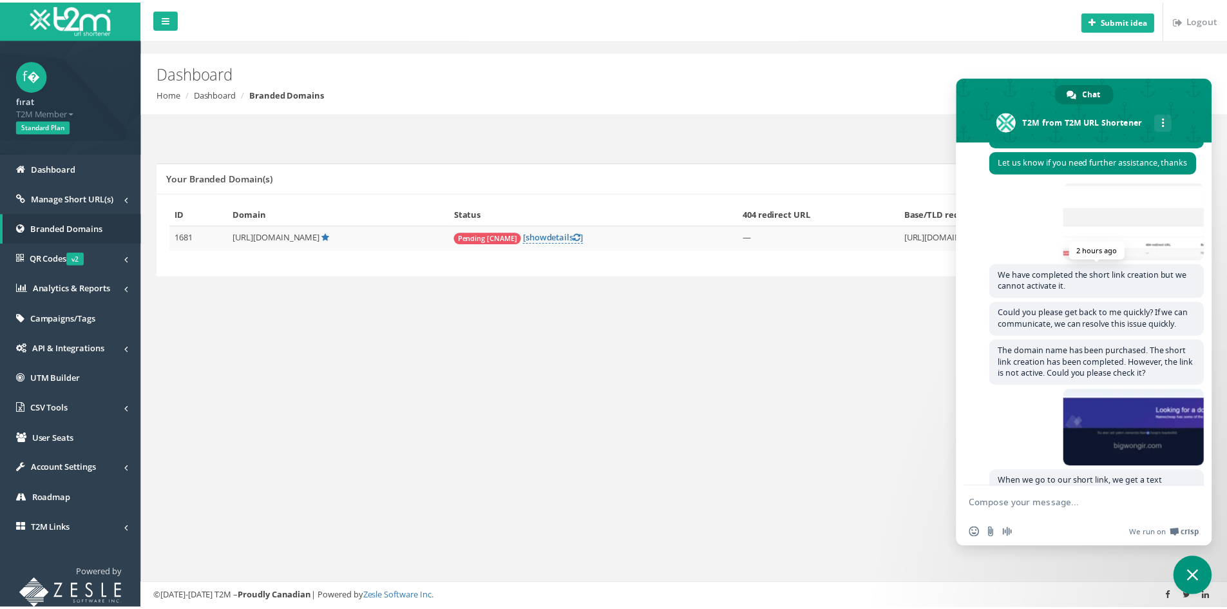
scroll to position [523, 0]
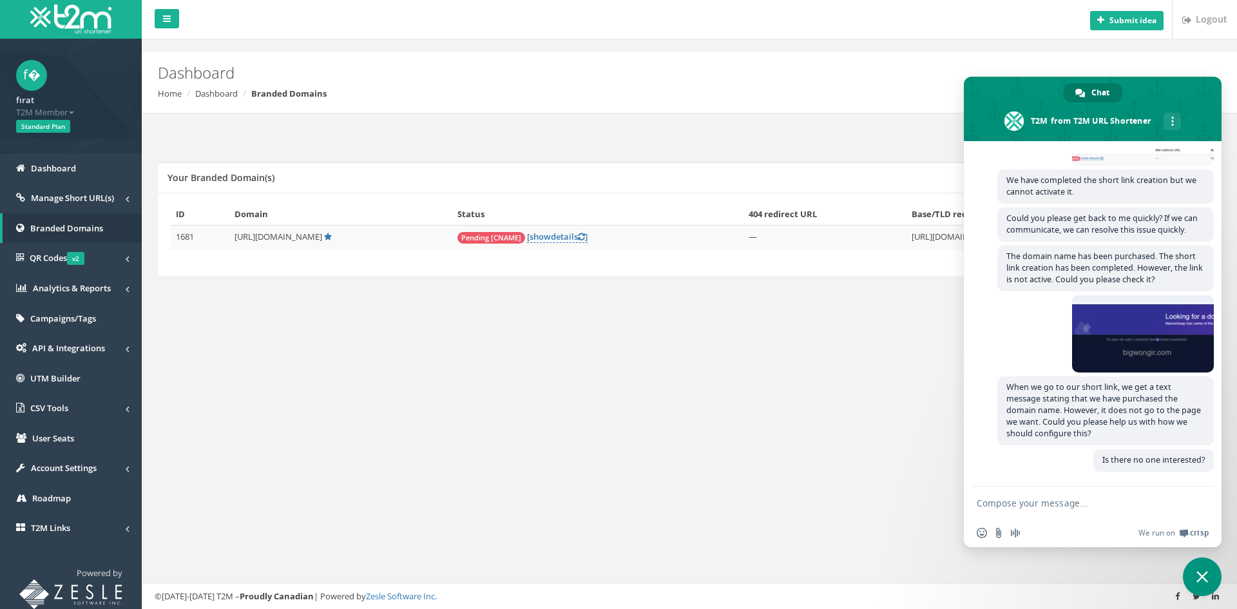
click at [670, 379] on div "Submit idea Logout Dashboard Home Dashboard Branded Domains Add New Domain Your…" at bounding box center [689, 304] width 1095 height 609
click at [452, 388] on div "Submit idea Logout Dashboard Home Dashboard Branded Domains Add New Domain Your…" at bounding box center [689, 304] width 1095 height 609
drag, startPoint x: 1195, startPoint y: 578, endPoint x: 933, endPoint y: 489, distance: 276.4
click at [1193, 578] on span "Close chat" at bounding box center [1202, 576] width 39 height 39
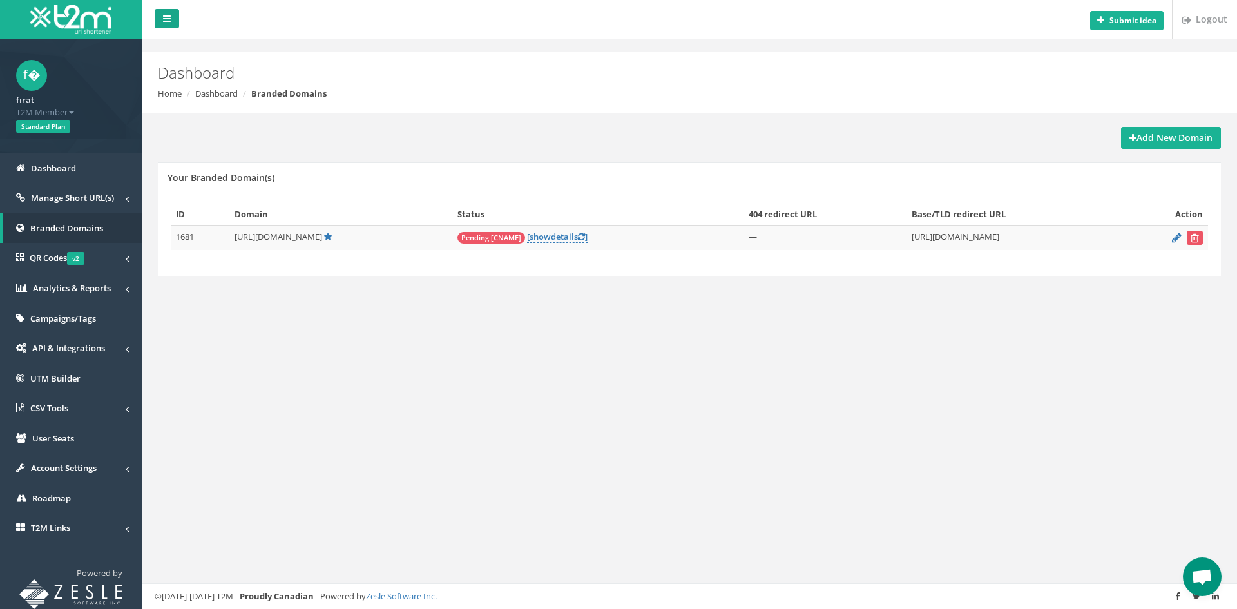
click at [166, 15] on icon at bounding box center [167, 18] width 8 height 9
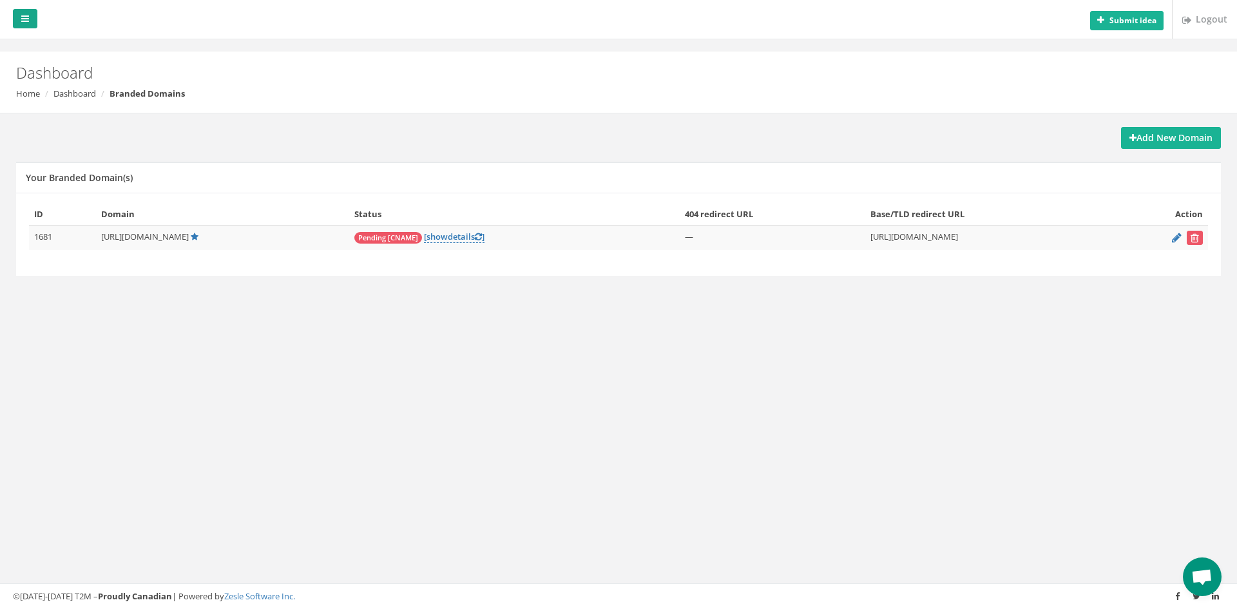
click at [35, 20] on link at bounding box center [25, 18] width 24 height 19
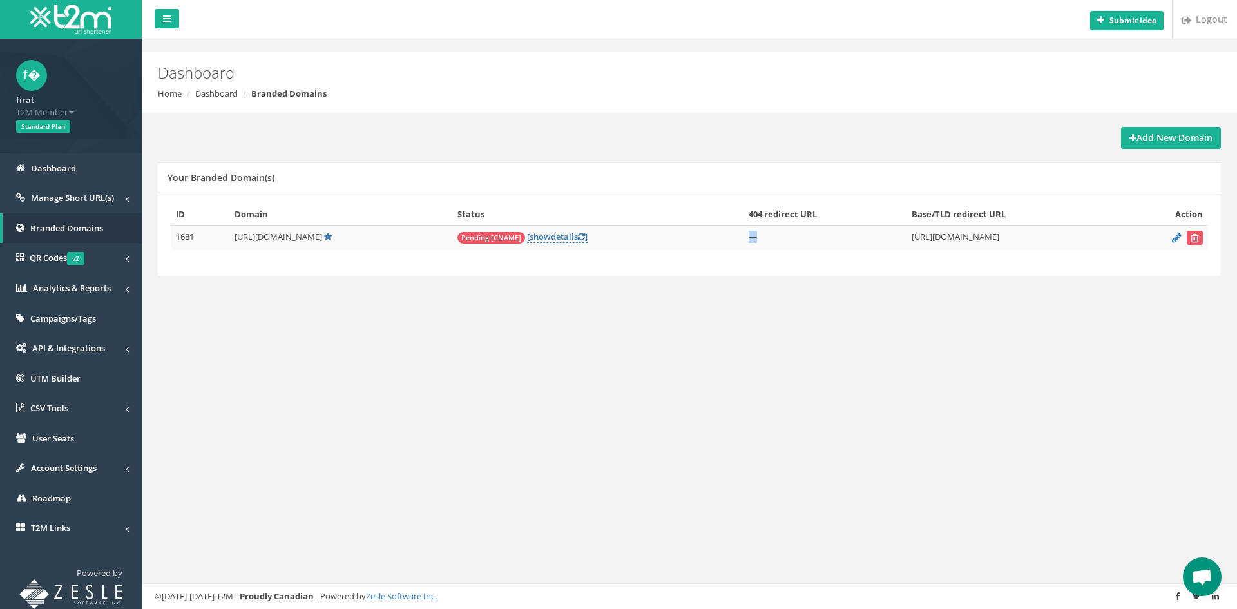
drag, startPoint x: 689, startPoint y: 238, endPoint x: 743, endPoint y: 238, distance: 54.8
click at [743, 238] on tr "1681 http://bigwongir.com/ Pending [CNAME] [ show details ] —" at bounding box center [689, 237] width 1037 height 25
click at [529, 238] on span "show" at bounding box center [539, 237] width 21 height 12
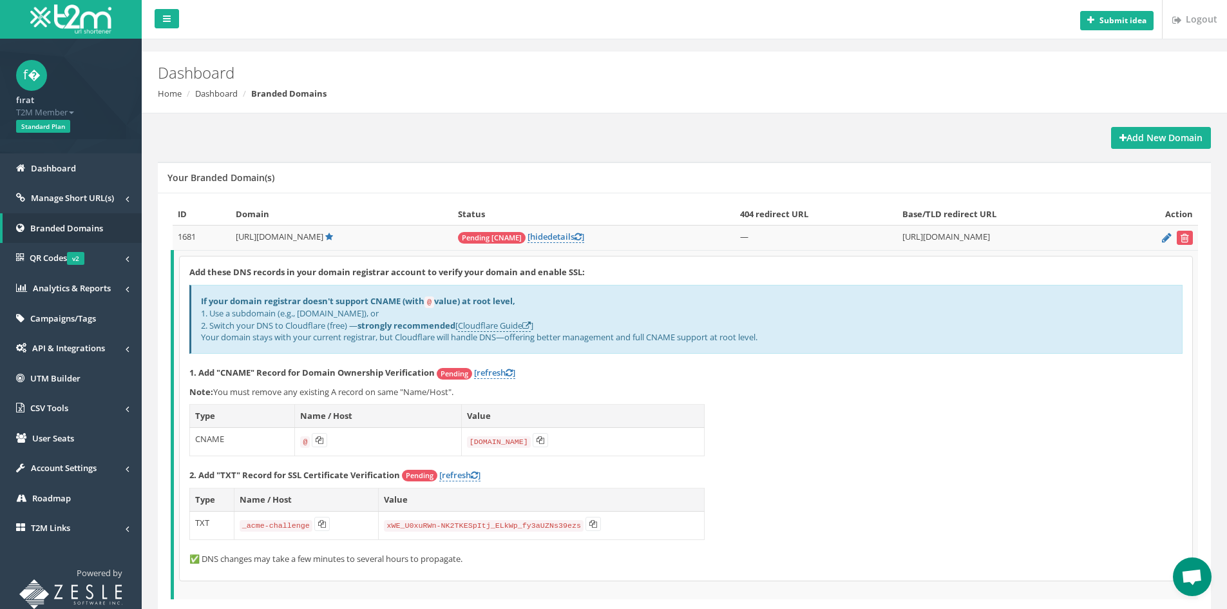
click at [814, 93] on ol "Home Dashboard Branded Domains" at bounding box center [595, 94] width 875 height 12
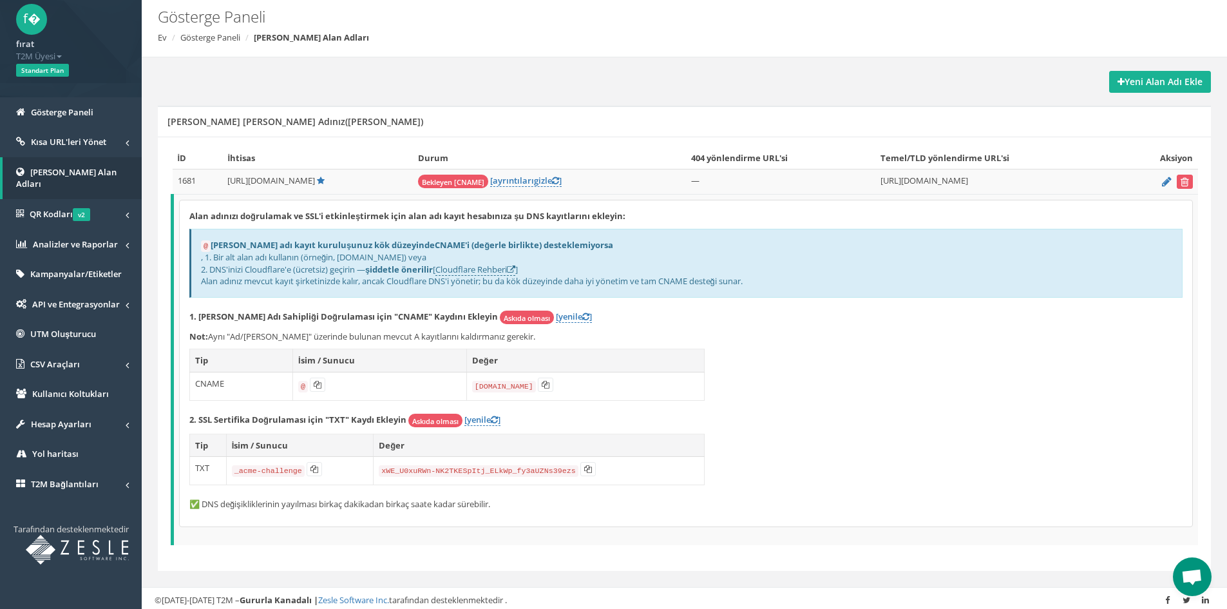
scroll to position [59, 0]
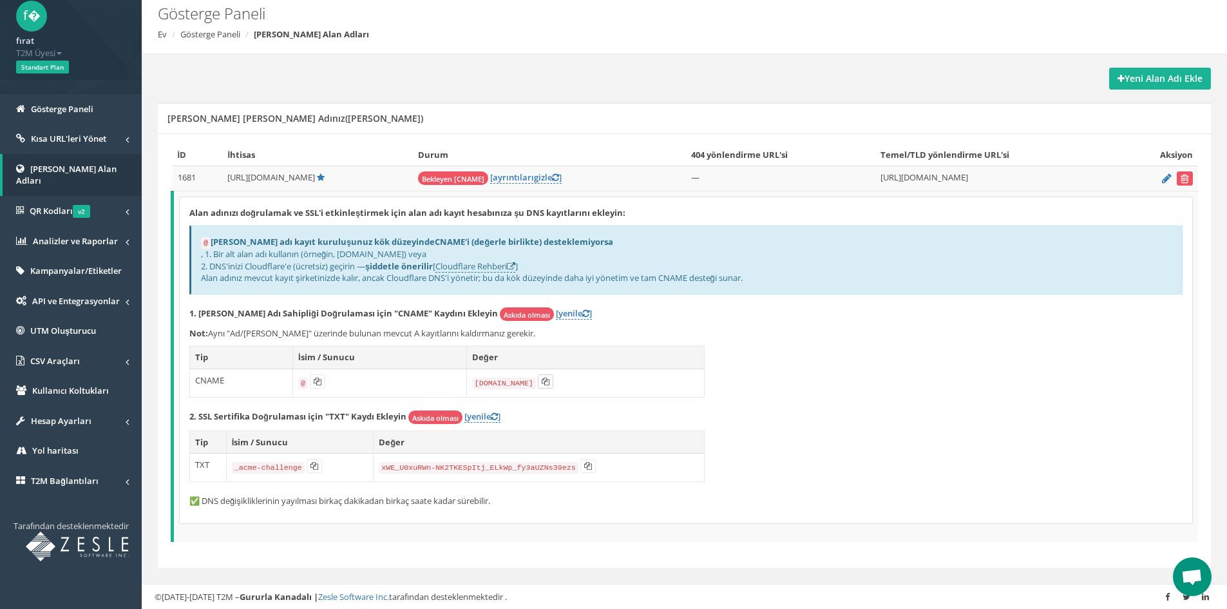
click at [546, 383] on icon at bounding box center [546, 381] width 8 height 8
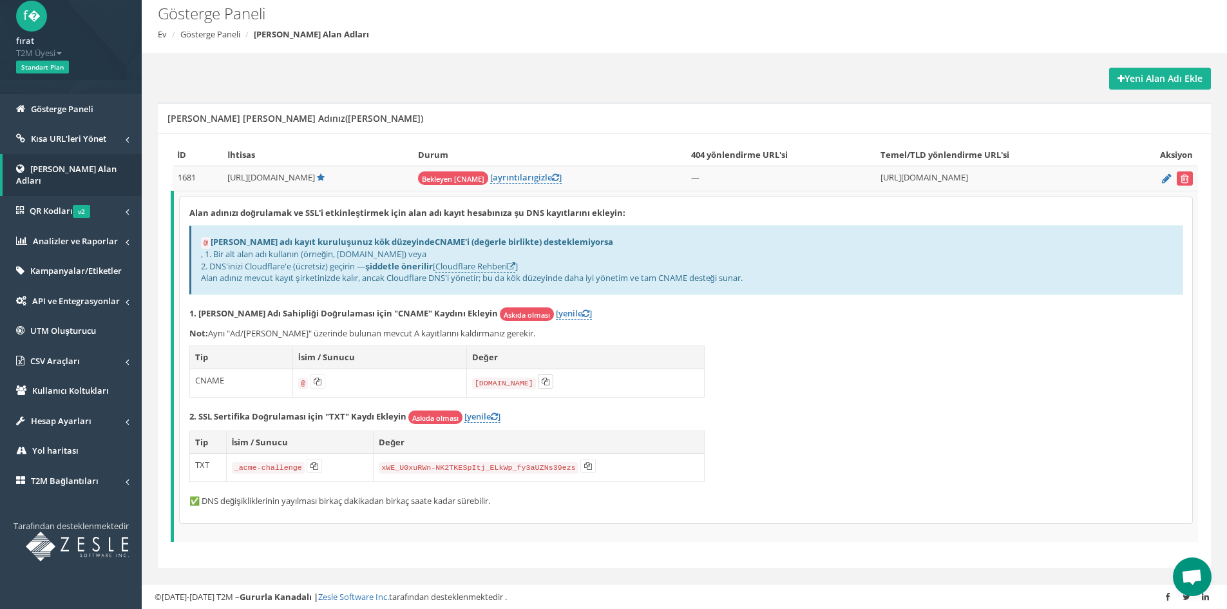
click at [546, 383] on icon at bounding box center [546, 381] width 8 height 8
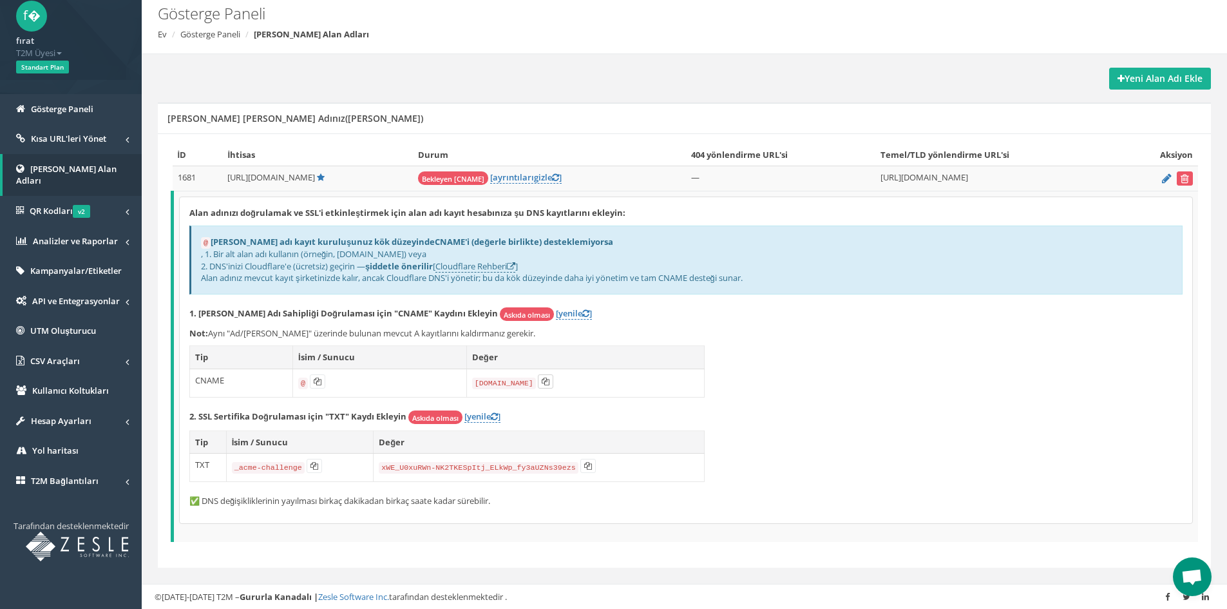
click at [546, 383] on icon at bounding box center [546, 381] width 8 height 8
click at [196, 504] on font "✅ DNS değişikliklerinin yayılması birkaç dakikadan birkaç saate kadar sürebilir." at bounding box center [339, 501] width 301 height 12
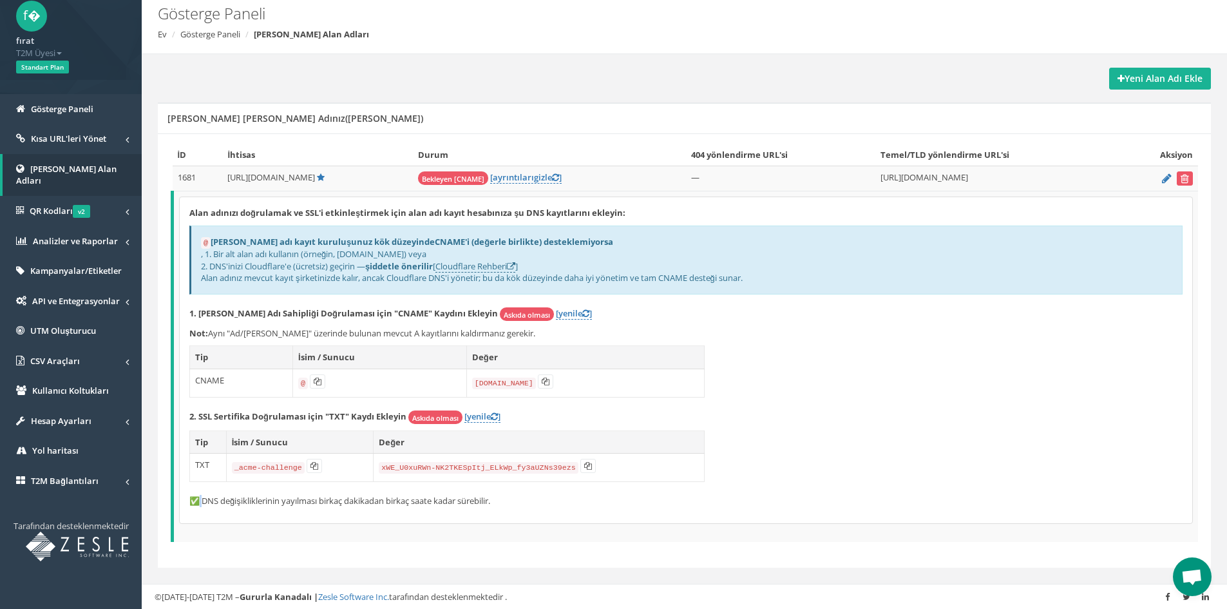
click at [196, 504] on font "✅ DNS değişikliklerinin yayılması birkaç dakikadan birkaç saate kadar sürebilir." at bounding box center [339, 501] width 301 height 12
click at [86, 104] on font "Gösterge Paneli" at bounding box center [62, 109] width 62 height 12
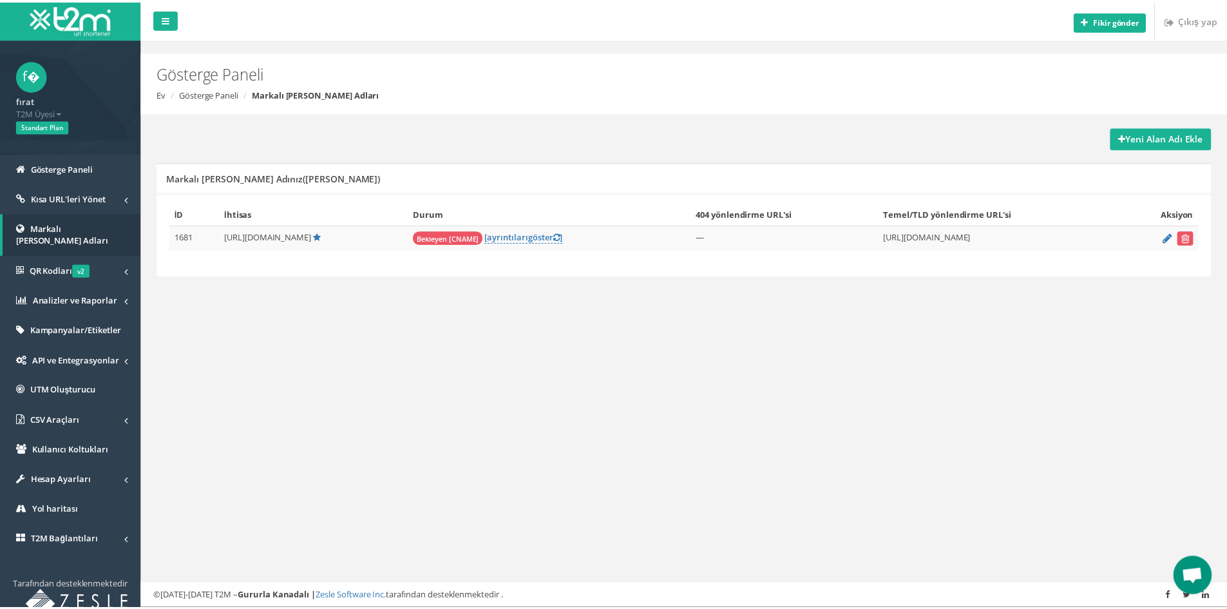
scroll to position [523, 0]
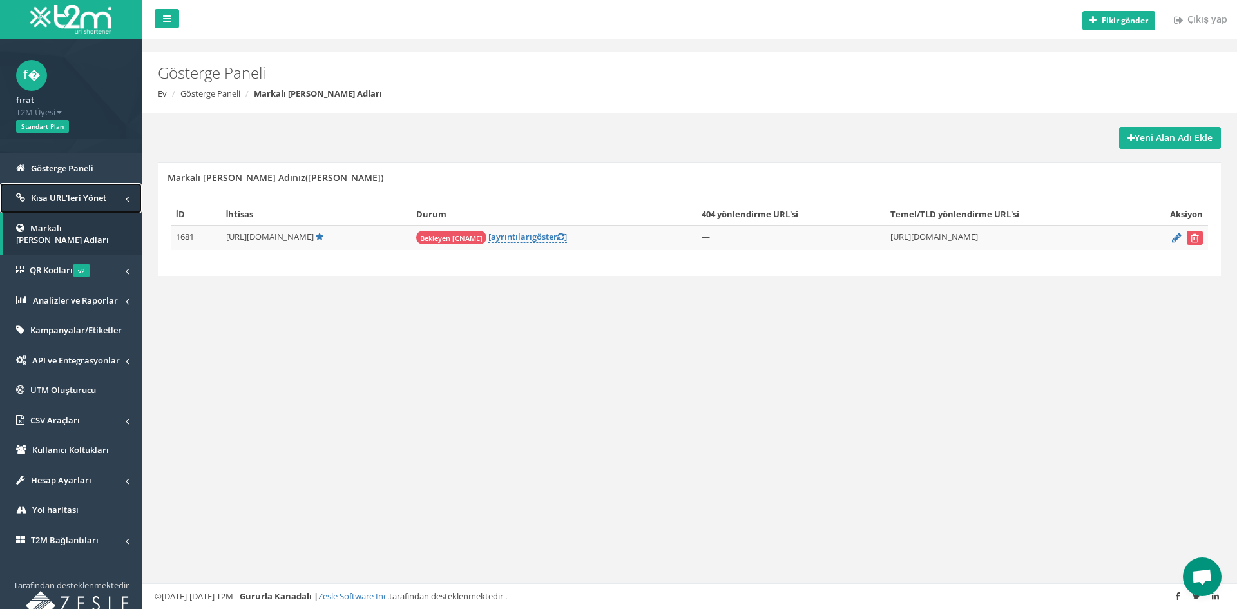
click at [96, 205] on link "Kısa URL'leri Yönet" at bounding box center [71, 198] width 142 height 30
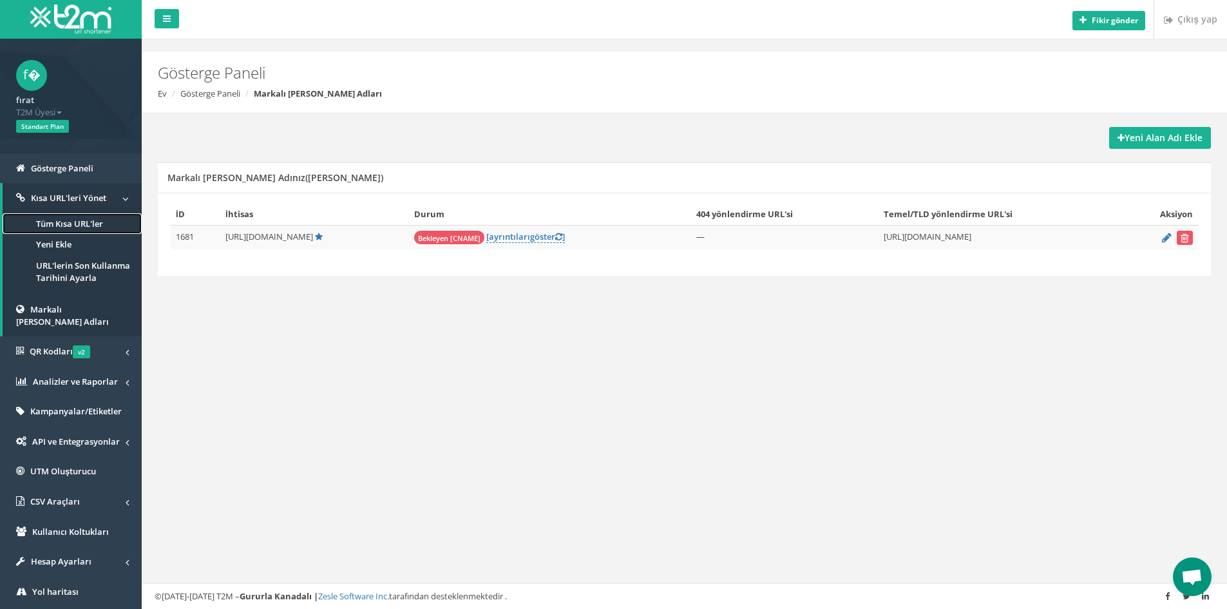
click at [90, 225] on font "Tüm Kısa URL'ler" at bounding box center [69, 224] width 67 height 12
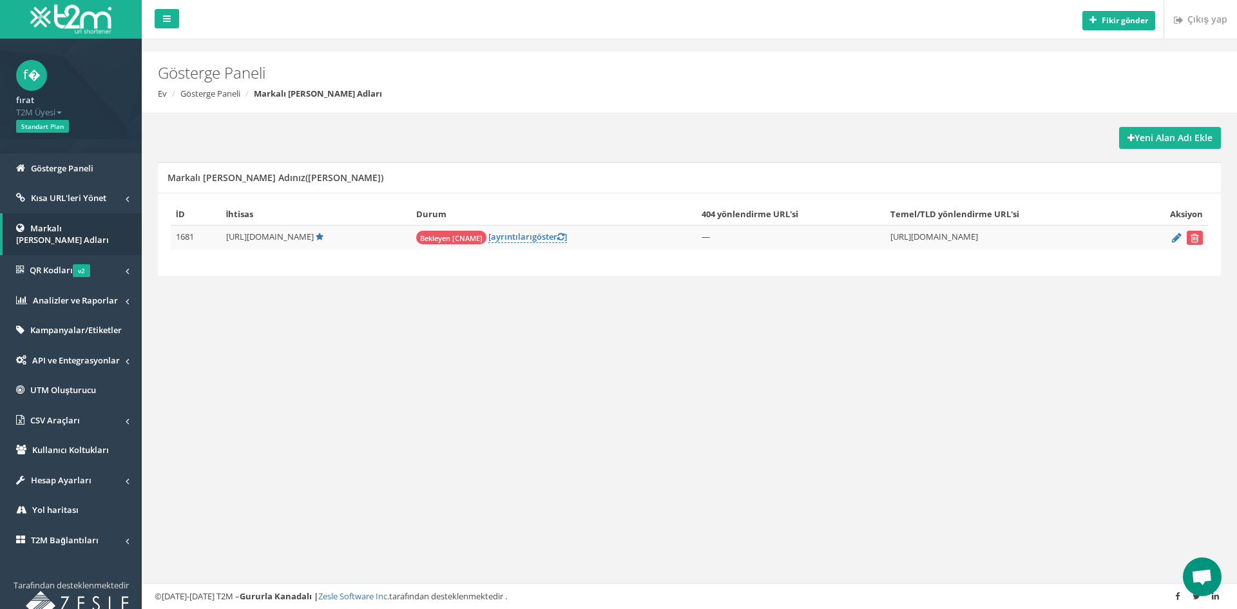
scroll to position [523, 0]
click at [1180, 234] on icon at bounding box center [1177, 237] width 10 height 8
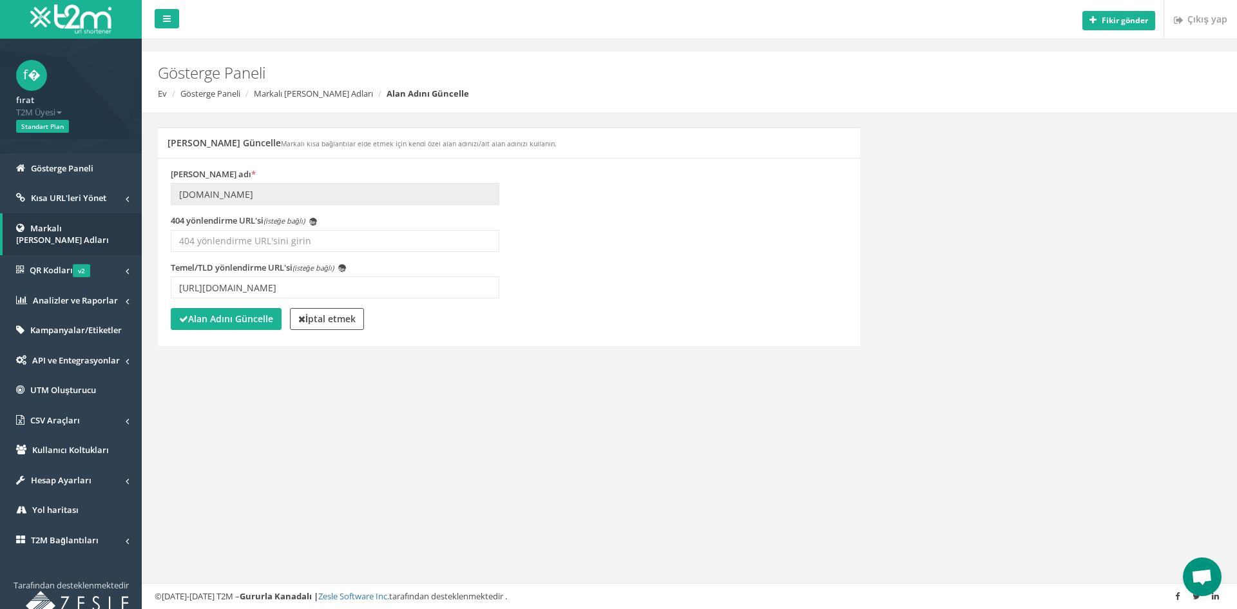
scroll to position [523, 0]
click at [343, 321] on font "İptal etmek" at bounding box center [330, 318] width 50 height 12
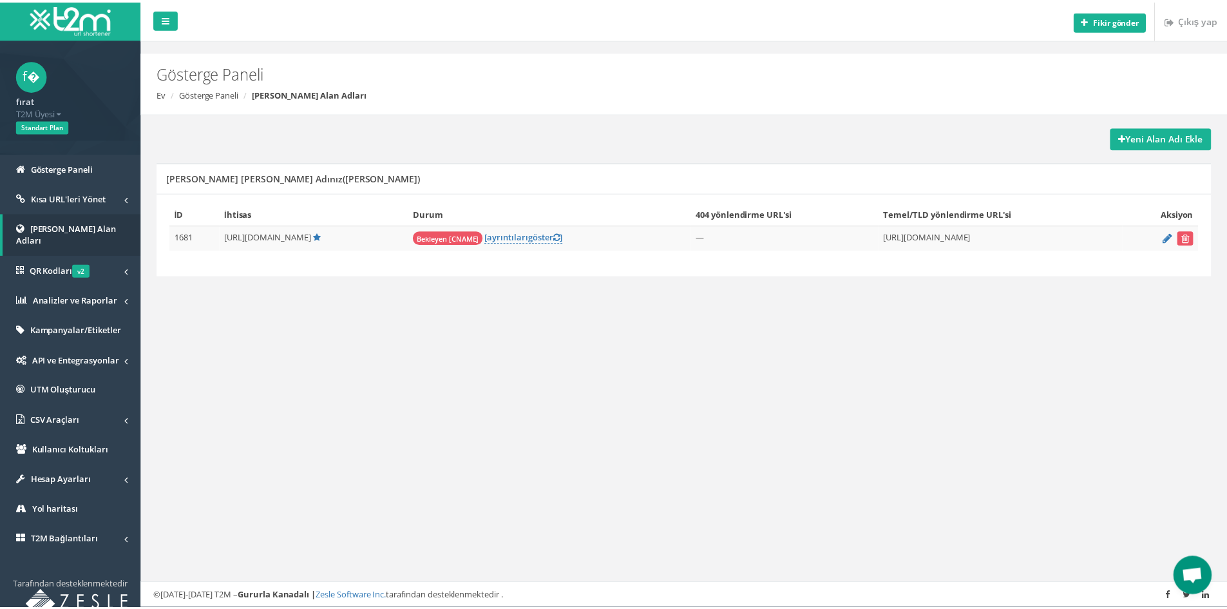
scroll to position [523, 0]
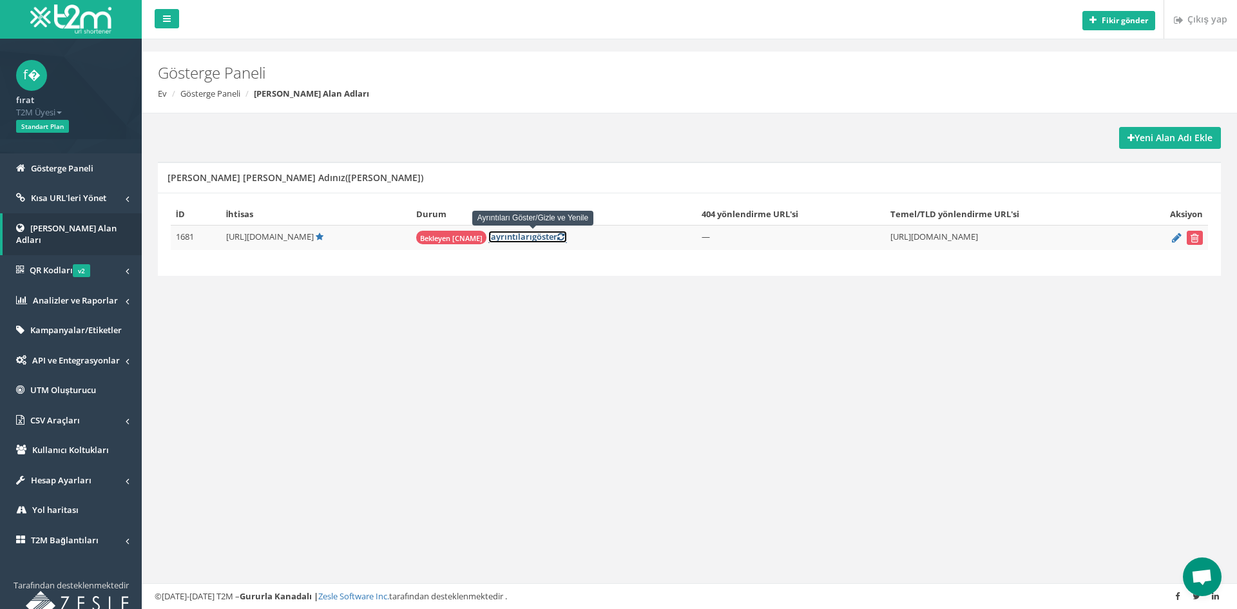
click at [526, 238] on font "ayrıntıları" at bounding box center [511, 237] width 41 height 12
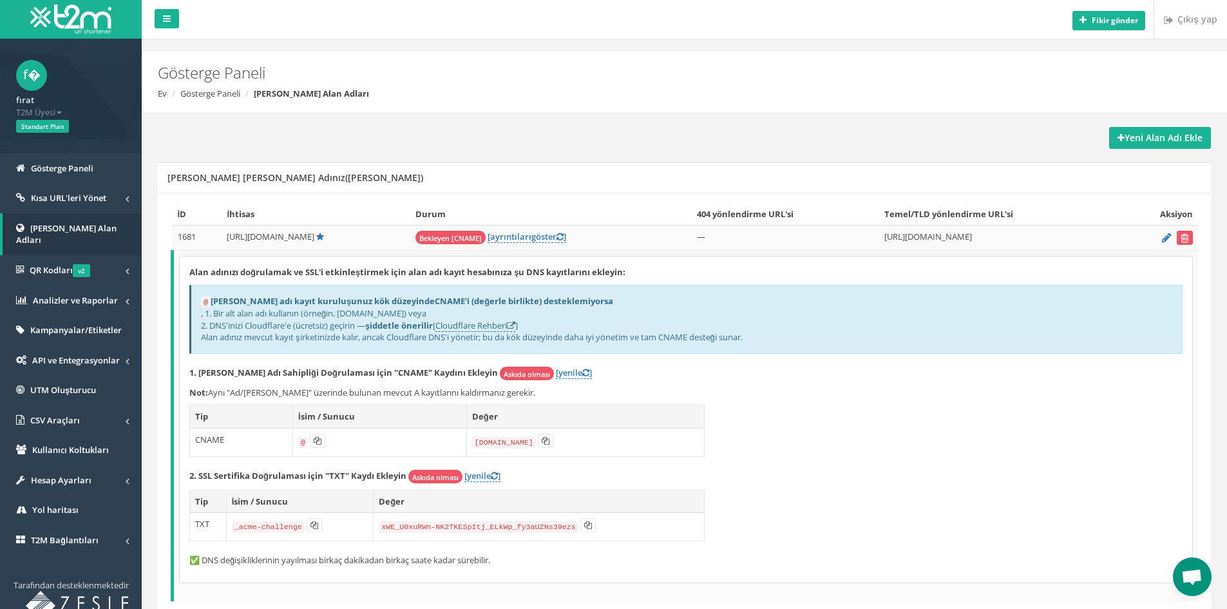
click at [1183, 579] on span "Open chat" at bounding box center [1191, 578] width 21 height 18
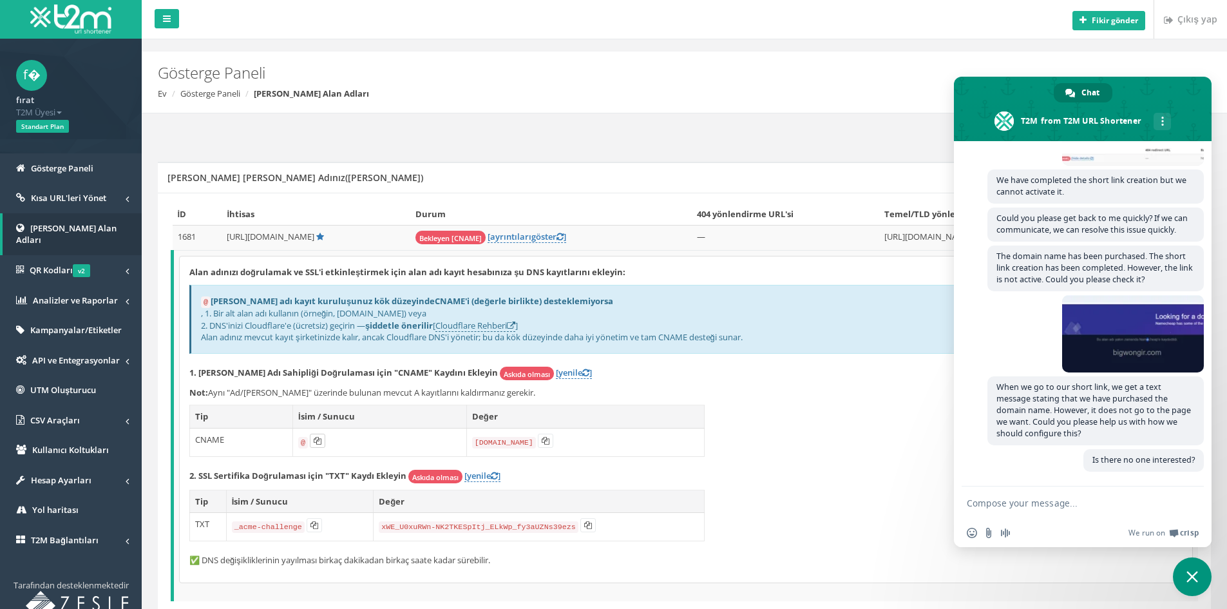
click at [320, 439] on button at bounding box center [317, 440] width 15 height 14
click at [65, 198] on font "Kısa URL'leri Yönet" at bounding box center [68, 198] width 75 height 12
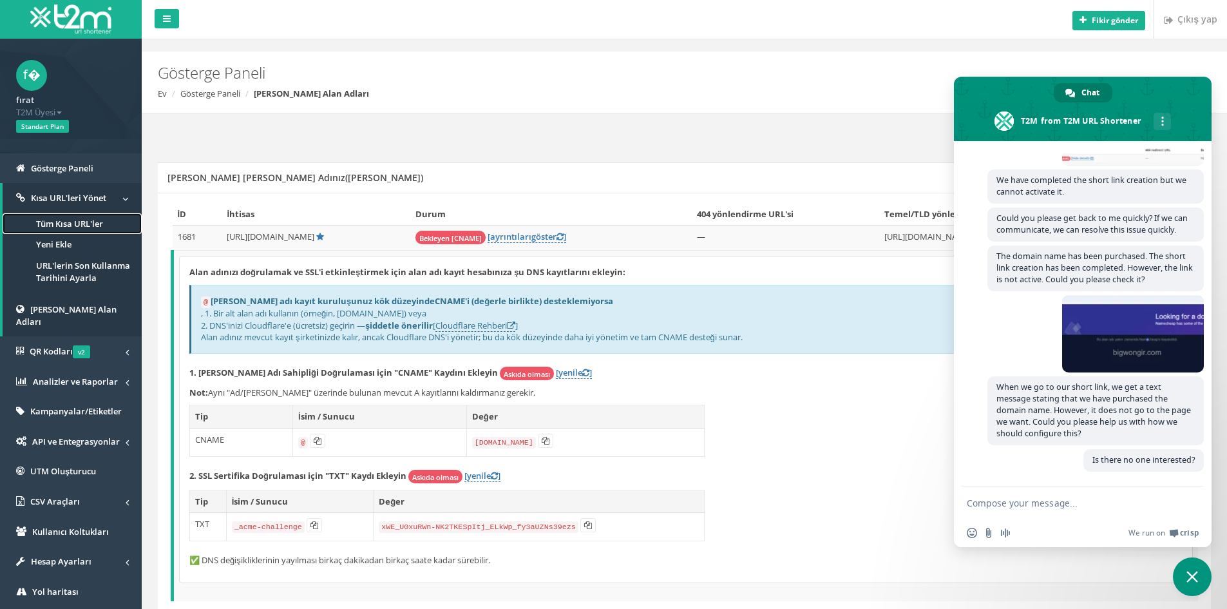
click at [62, 223] on font "Tüm Kısa URL'ler" at bounding box center [69, 224] width 67 height 12
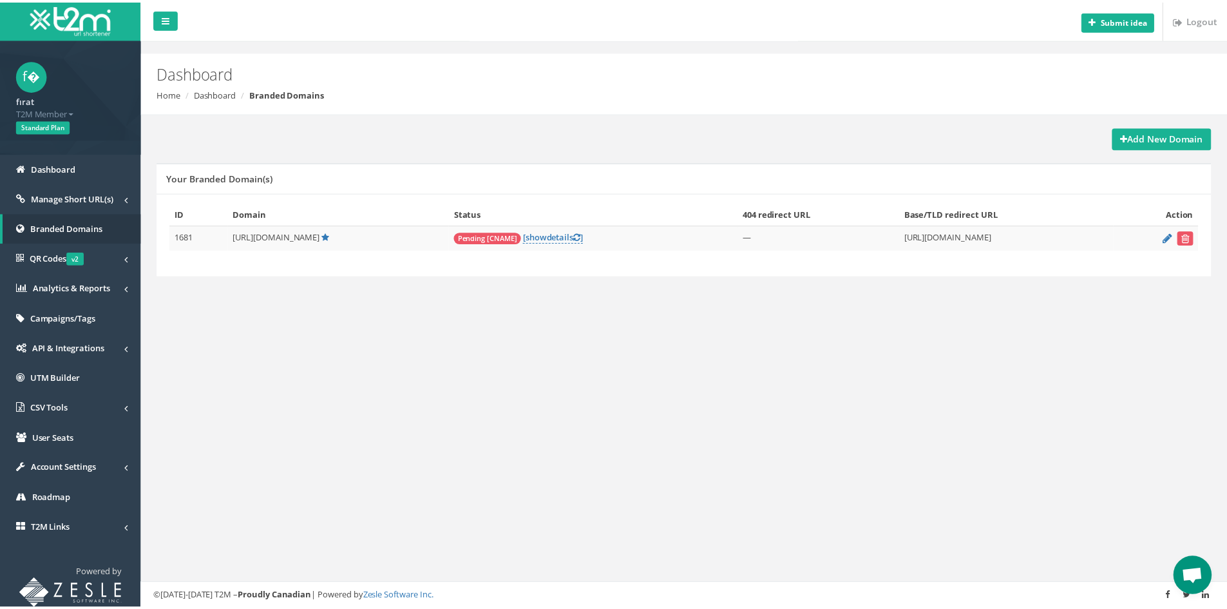
scroll to position [523, 0]
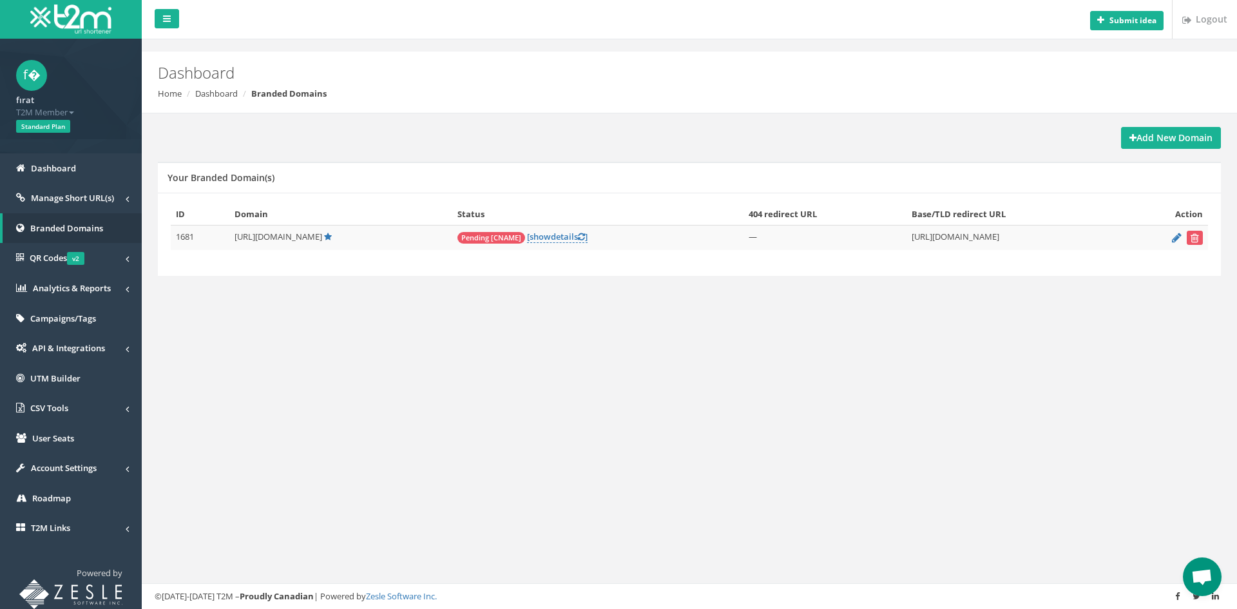
click at [303, 239] on span "[URL][DOMAIN_NAME]" at bounding box center [278, 237] width 88 height 12
drag, startPoint x: 316, startPoint y: 237, endPoint x: 336, endPoint y: 235, distance: 20.1
click at [336, 235] on td "[URL][DOMAIN_NAME]" at bounding box center [340, 237] width 223 height 25
click at [340, 235] on td "[URL][DOMAIN_NAME]" at bounding box center [340, 237] width 223 height 25
click at [543, 229] on td "Pending [CNAME] [ show details ]" at bounding box center [597, 237] width 291 height 25
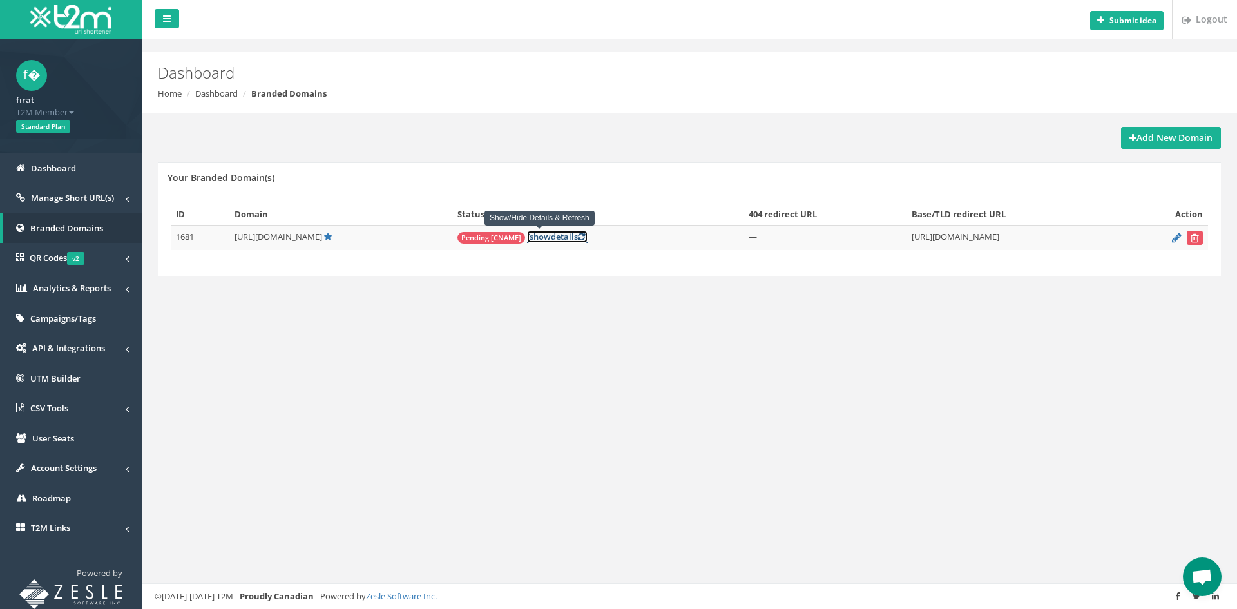
click at [543, 237] on link "[ show details ]" at bounding box center [557, 237] width 61 height 12
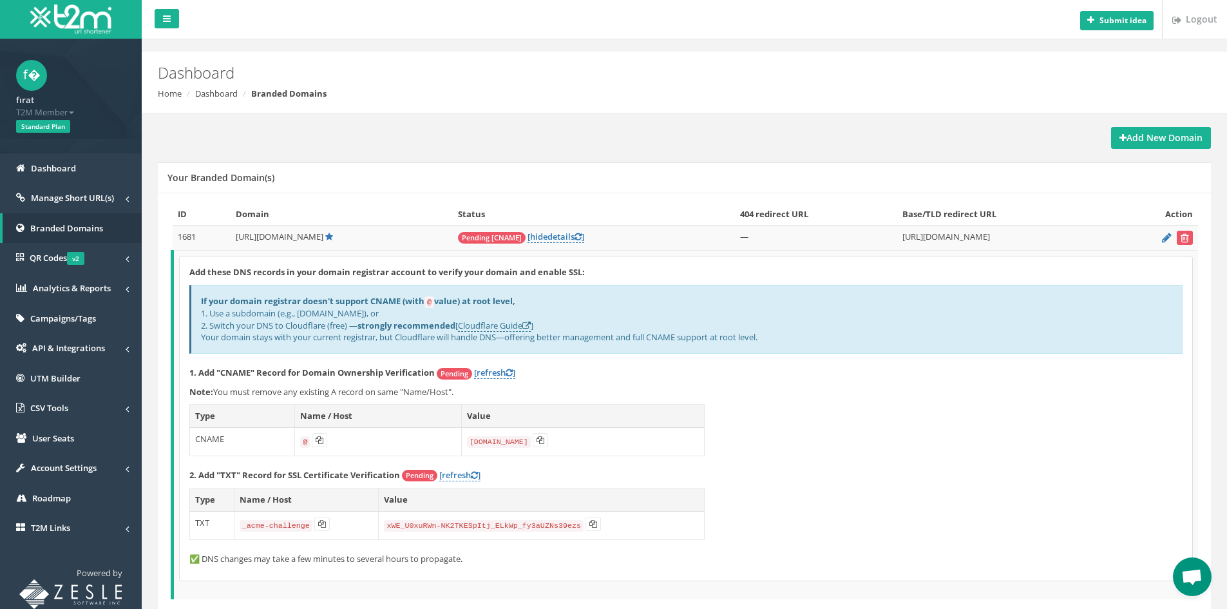
click at [406, 300] on b "If your domain registrar doesn't support CNAME (with @ value) at root level," at bounding box center [358, 301] width 314 height 12
click at [434, 298] on code "@" at bounding box center [429, 302] width 10 height 12
click at [1182, 562] on span "Open chat" at bounding box center [1192, 576] width 39 height 39
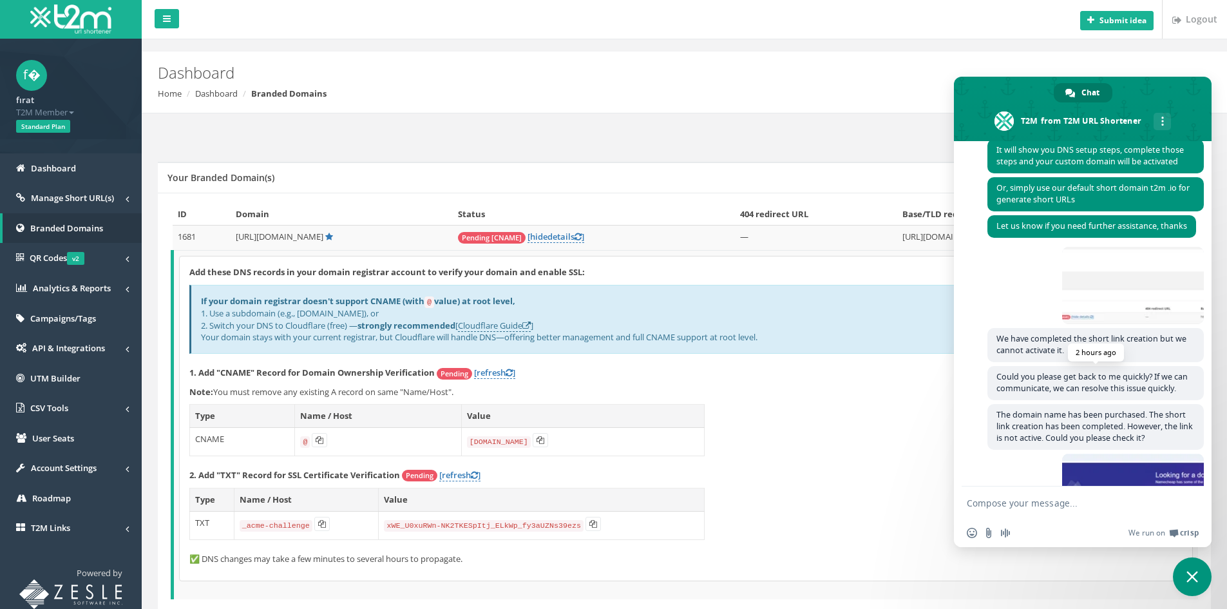
scroll to position [201, 0]
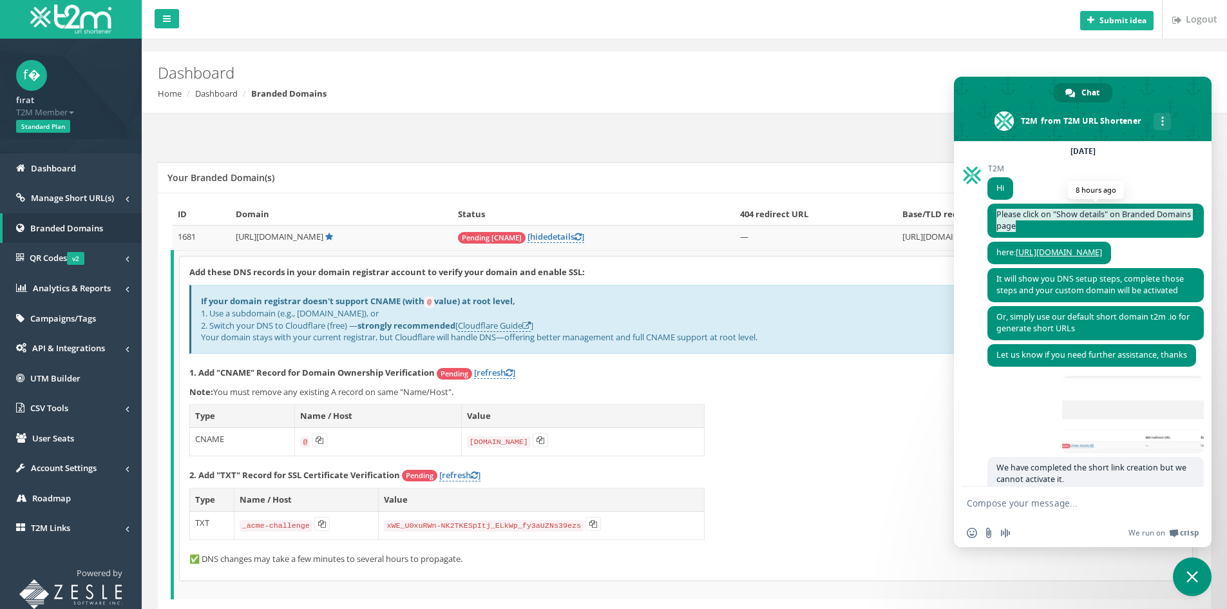
drag, startPoint x: 1069, startPoint y: 223, endPoint x: 995, endPoint y: 214, distance: 74.0
click at [995, 214] on span "Please click on "Show details" on Branded Domains page" at bounding box center [1095, 221] width 216 height 34
copy span "Please click on "Show details" on Branded Domains page"
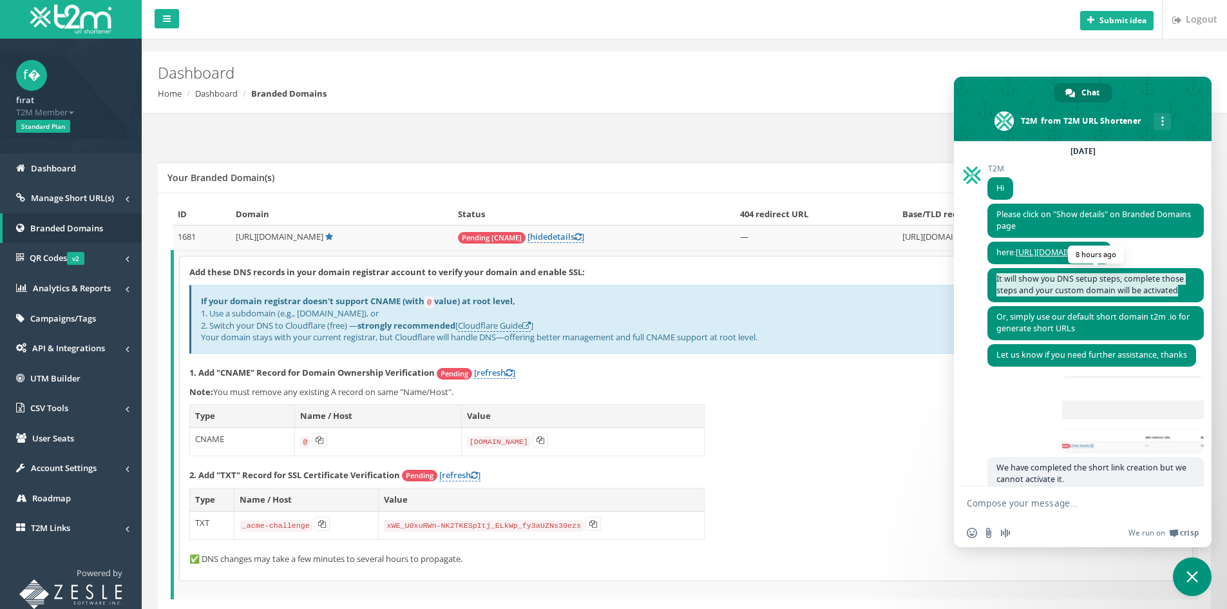
drag, startPoint x: 1181, startPoint y: 289, endPoint x: 996, endPoint y: 280, distance: 184.4
click at [996, 280] on span "It will show you DNS setup steps, complete those steps and your custom domain w…" at bounding box center [1095, 285] width 216 height 34
copy span "It will show you DNS setup steps, complete those steps and your custom domain w…"
drag, startPoint x: 462, startPoint y: 300, endPoint x: 378, endPoint y: 300, distance: 83.7
click at [385, 300] on b "If your domain registrar doesn't support CNAME (with @ value) at root level," at bounding box center [358, 301] width 314 height 12
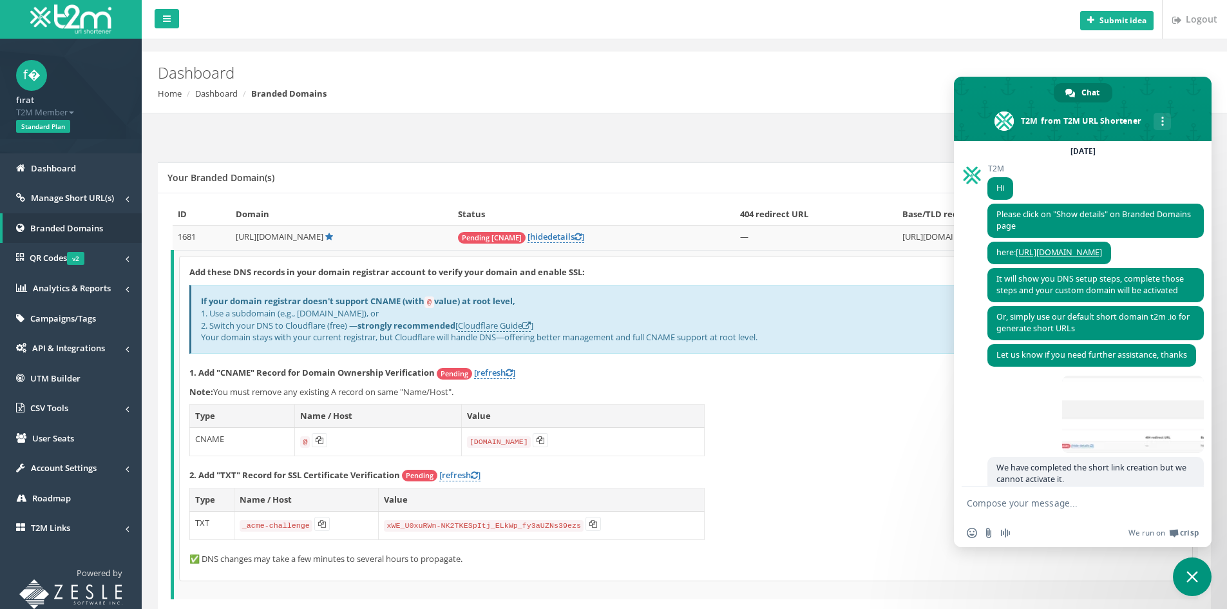
click at [362, 300] on b "If your domain registrar doesn't support CNAME (with @ value) at root level," at bounding box center [358, 301] width 314 height 12
click at [495, 325] on link "Cloudflare Guide" at bounding box center [494, 325] width 73 height 12
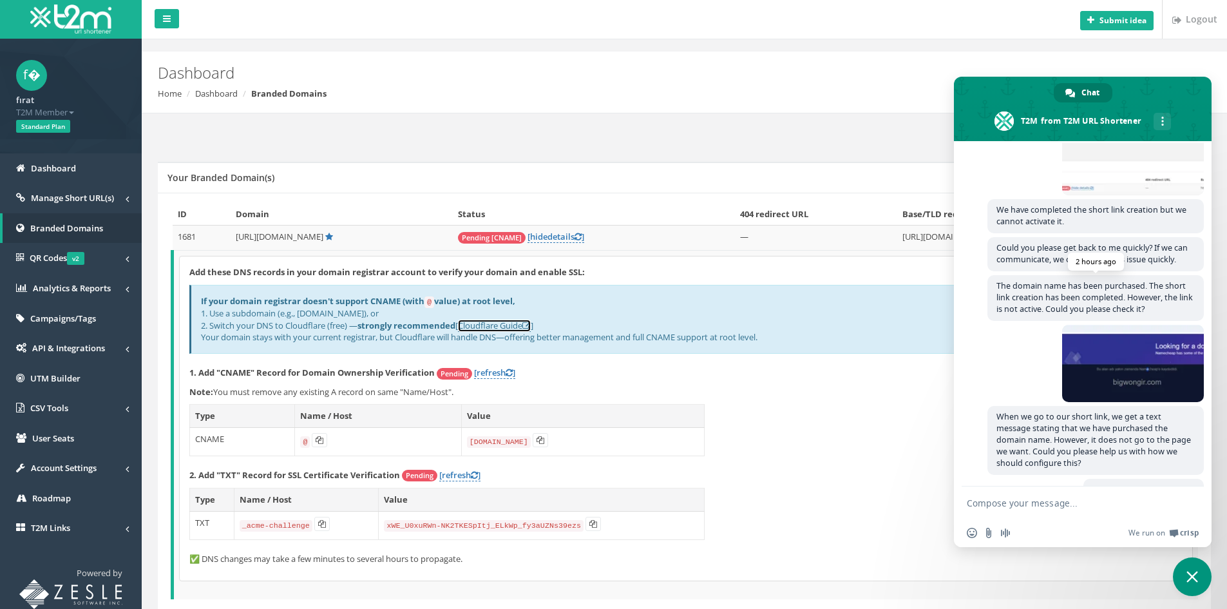
scroll to position [523, 0]
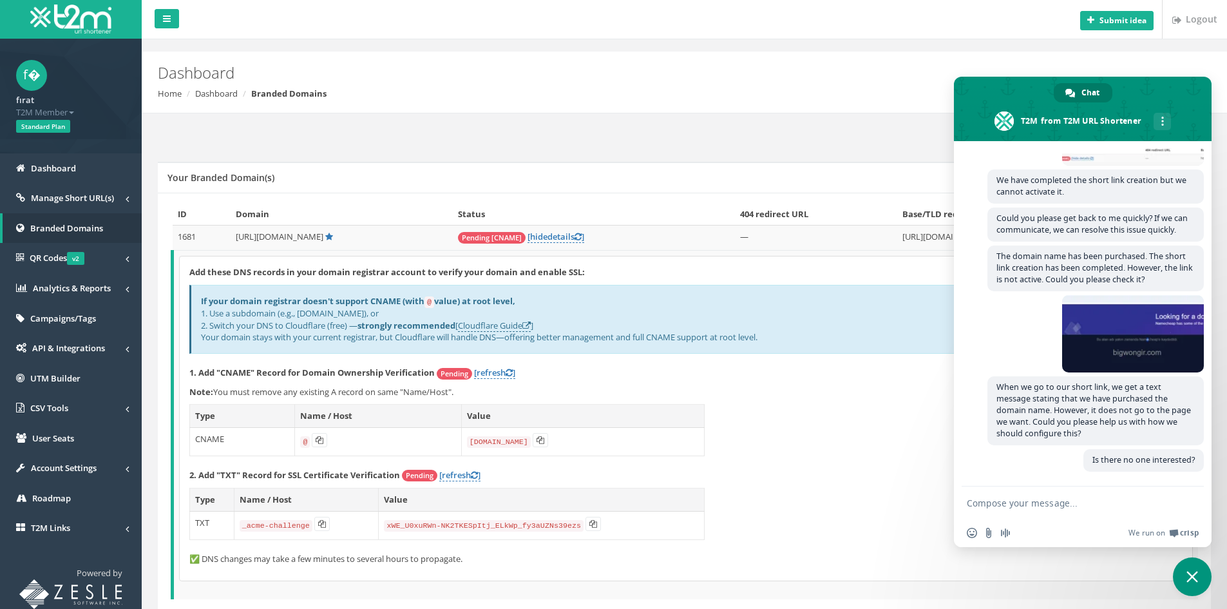
click at [824, 404] on div "Add these DNS records in your domain registrar account to verify your domain an…" at bounding box center [686, 418] width 1013 height 324
click at [1193, 567] on span "Close chat" at bounding box center [1192, 576] width 39 height 39
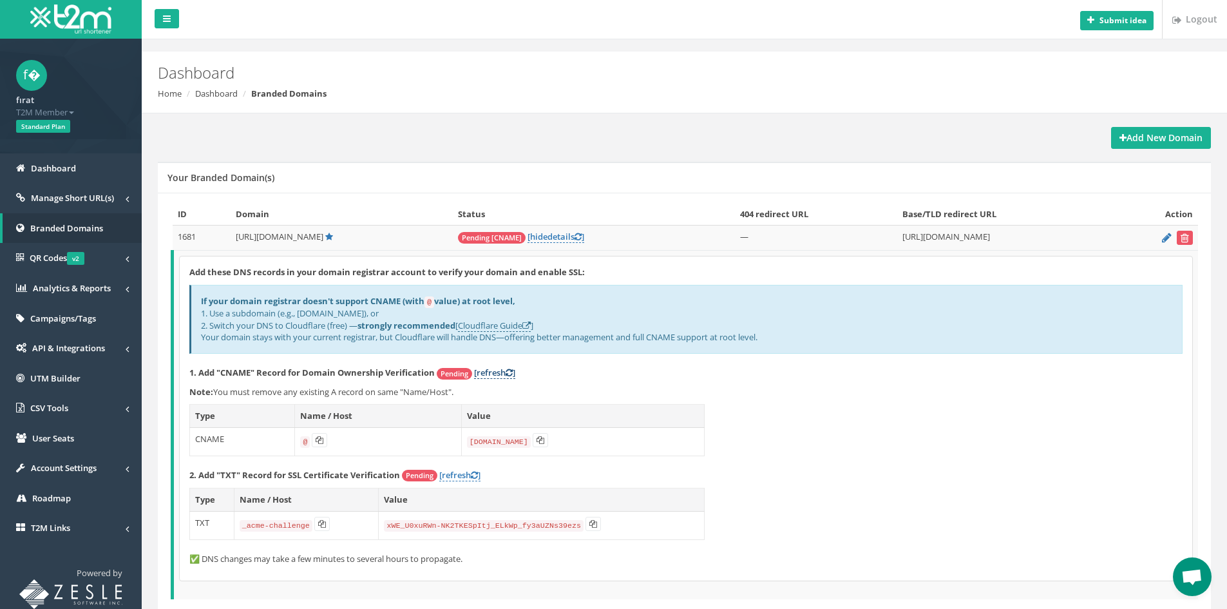
click at [491, 378] on p "1. Add "CNAME" Record for Domain Ownership Verification Pending [refresh ]" at bounding box center [685, 372] width 993 height 13
click at [496, 364] on div "Add these DNS records in your domain registrar account to verify your domain an…" at bounding box center [686, 418] width 1013 height 324
click at [498, 369] on link "[refresh ]" at bounding box center [494, 372] width 41 height 12
click at [706, 376] on p "1. Add "CNAME" Record for Domain Ownership Verification Pending [refresh ]" at bounding box center [685, 372] width 993 height 13
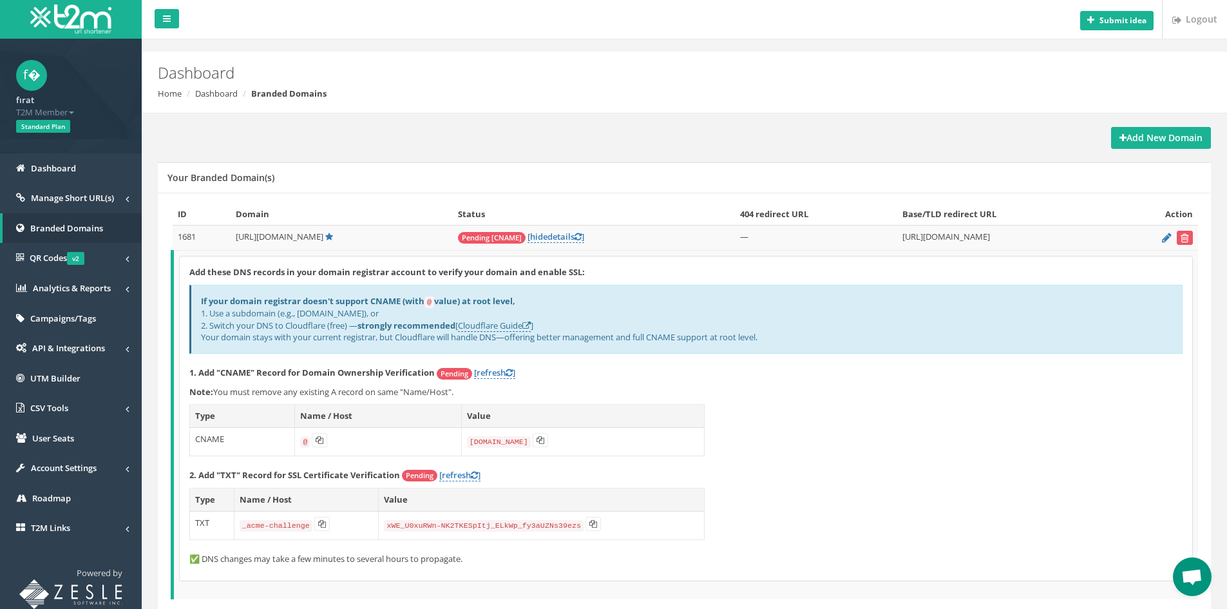
click at [1181, 569] on span "Open chat" at bounding box center [1192, 576] width 39 height 39
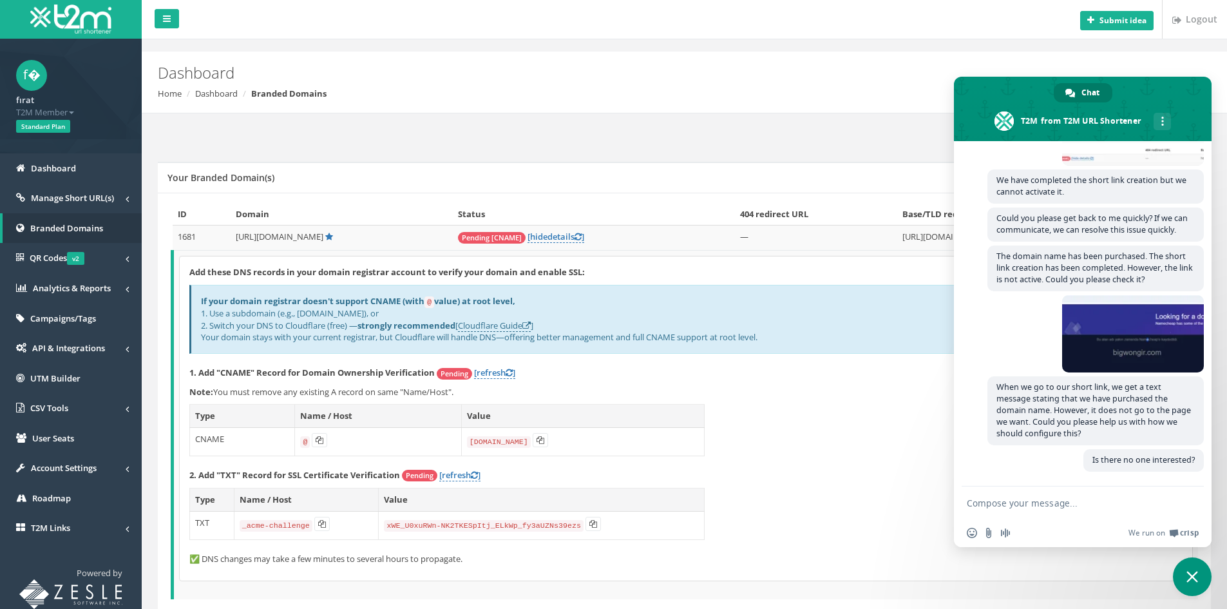
click at [831, 469] on p "2. Add "TXT" Record for SSL Certificate Verification Pending [refresh ]" at bounding box center [685, 475] width 993 height 13
click at [823, 417] on div "Add these DNS records in your domain registrar account to verify your domain an…" at bounding box center [686, 418] width 1013 height 324
click at [1185, 582] on span "Close chat" at bounding box center [1192, 576] width 39 height 39
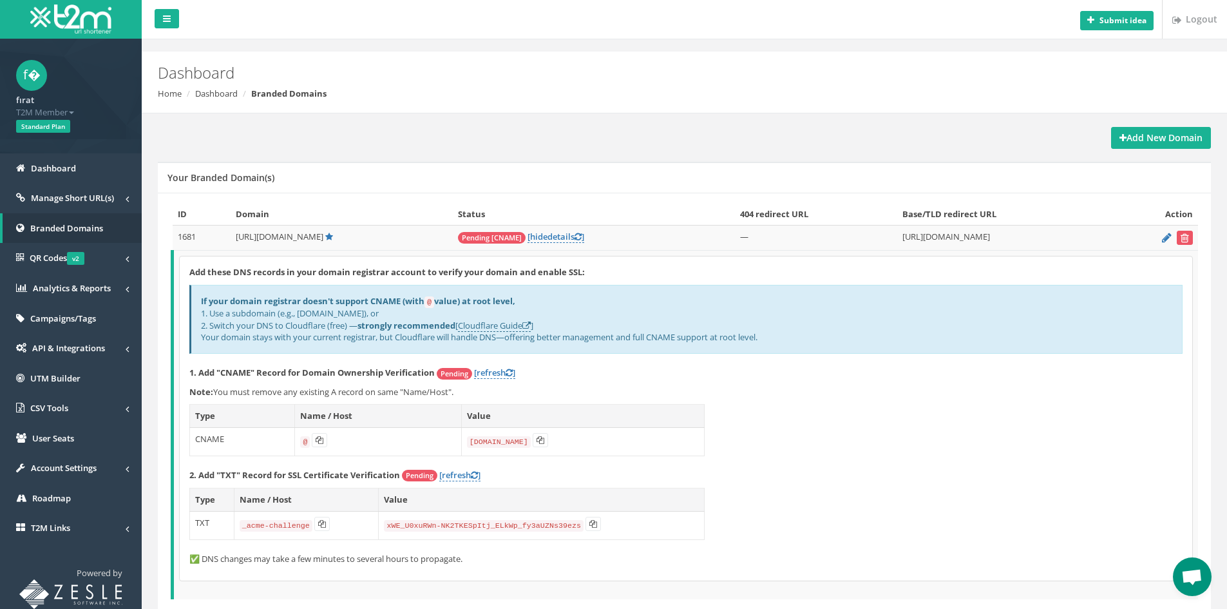
click at [955, 242] on td "[URL][DOMAIN_NAME]" at bounding box center [1005, 237] width 216 height 25
click at [832, 267] on p "Add these DNS records in your domain registrar account to verify your domain an…" at bounding box center [685, 272] width 993 height 12
click at [530, 237] on span "hide" at bounding box center [538, 237] width 17 height 12
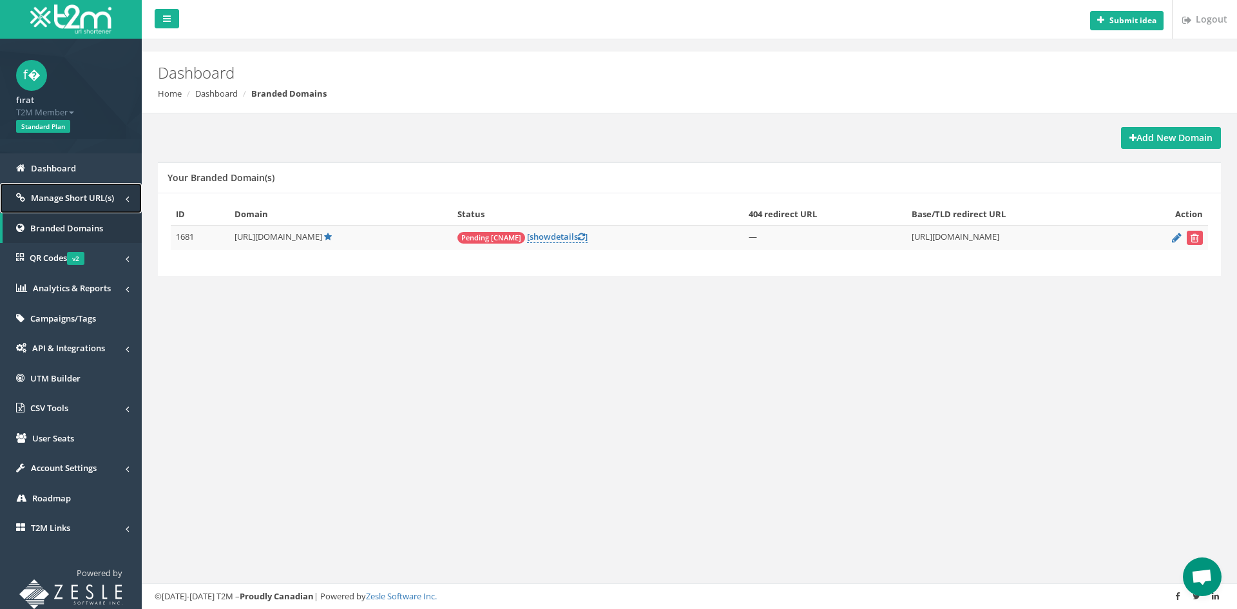
click at [68, 207] on link "Manage Short URL(s)" at bounding box center [71, 198] width 142 height 30
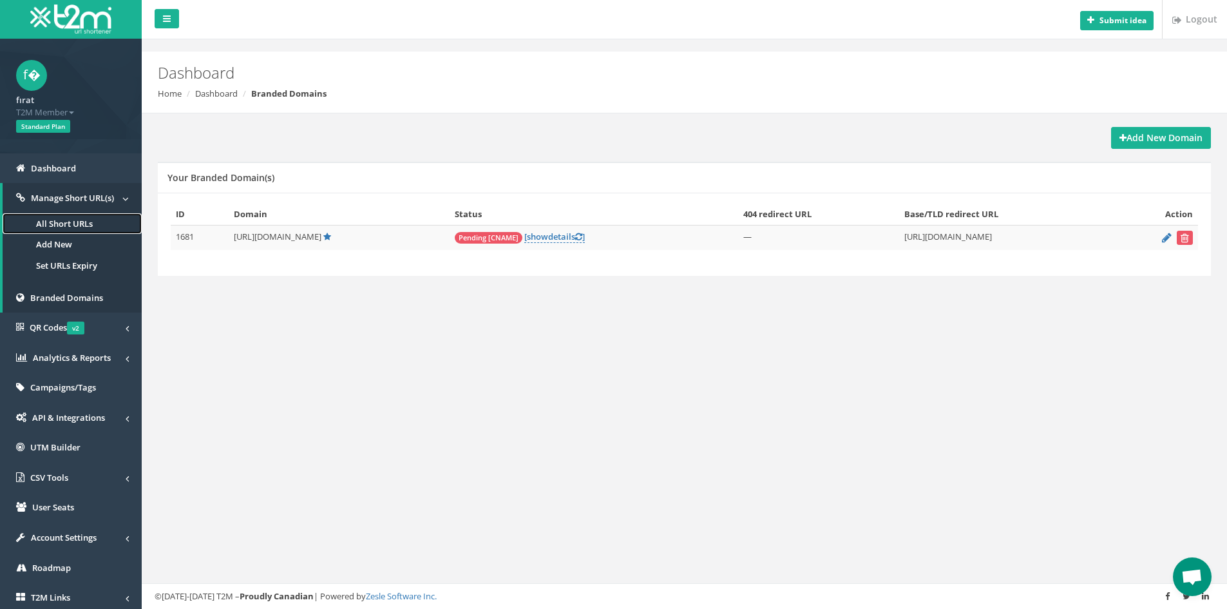
click at [73, 223] on link "All Short URLs" at bounding box center [72, 223] width 139 height 21
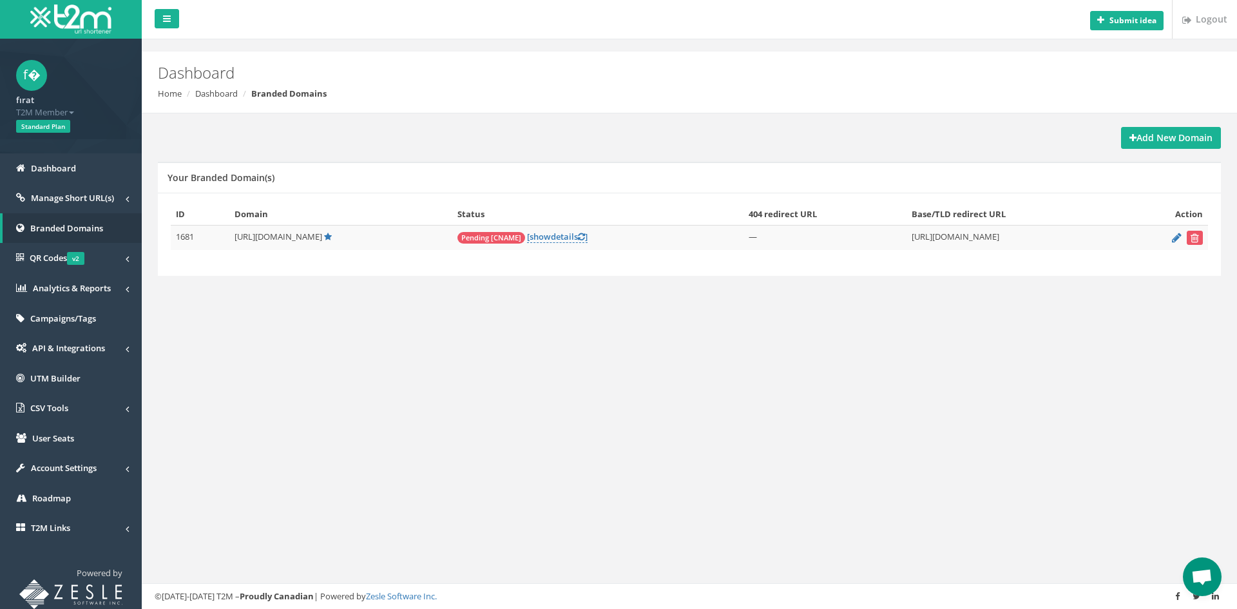
scroll to position [523, 0]
click at [1197, 569] on span "Open chat" at bounding box center [1201, 578] width 21 height 18
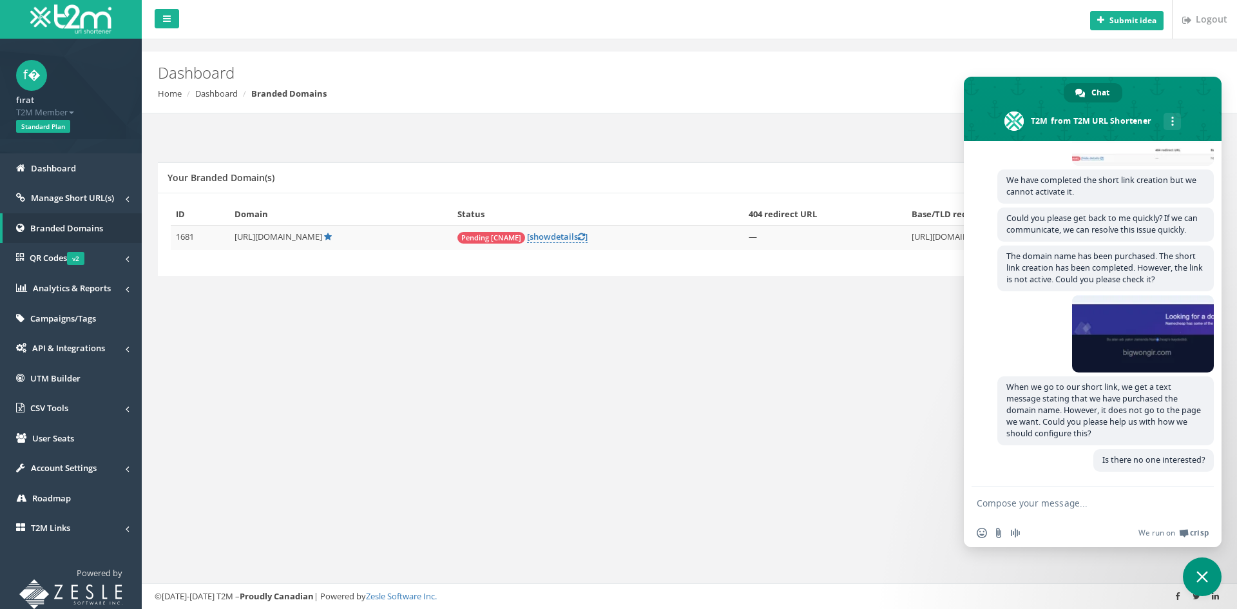
click at [860, 368] on div "Submit idea Logout Dashboard Home Dashboard Branded Domains Add New Domain Your…" at bounding box center [689, 304] width 1095 height 609
